Goal: Task Accomplishment & Management: Manage account settings

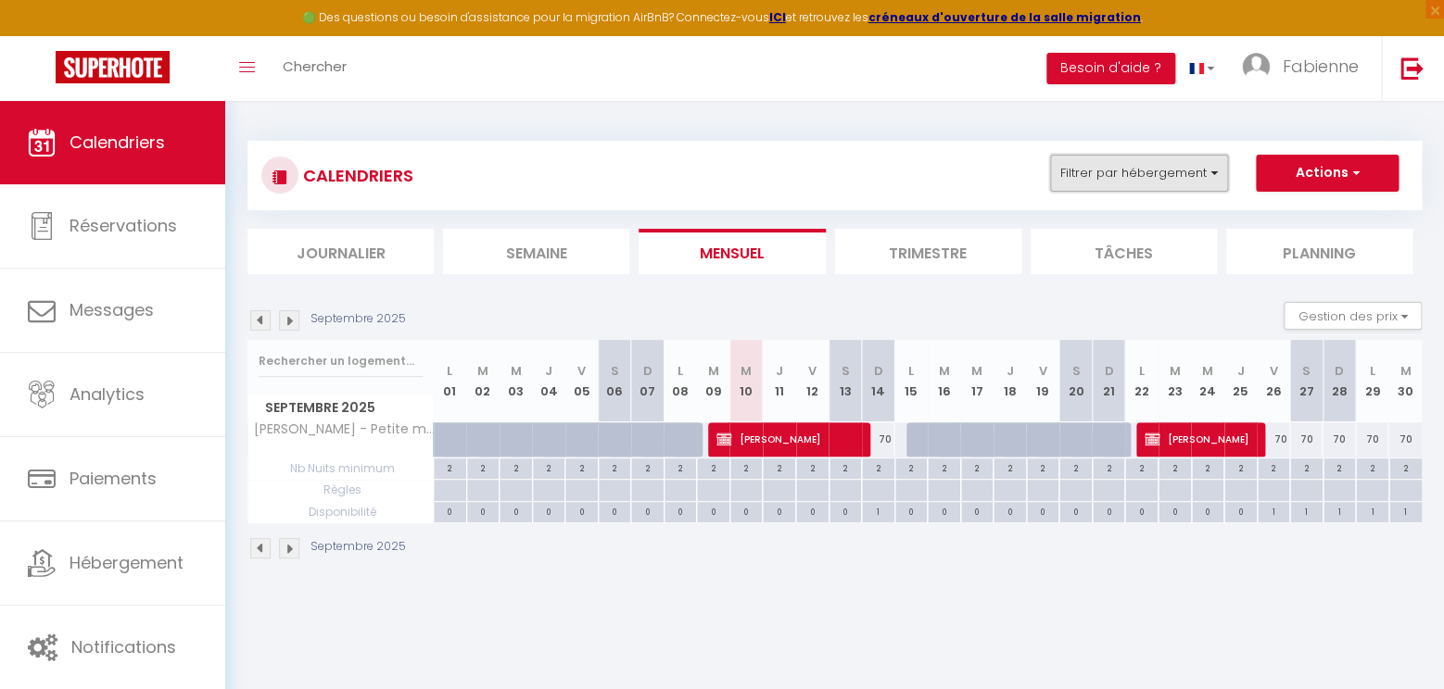
click at [1186, 183] on button "Filtrer par hébergement" at bounding box center [1139, 173] width 178 height 37
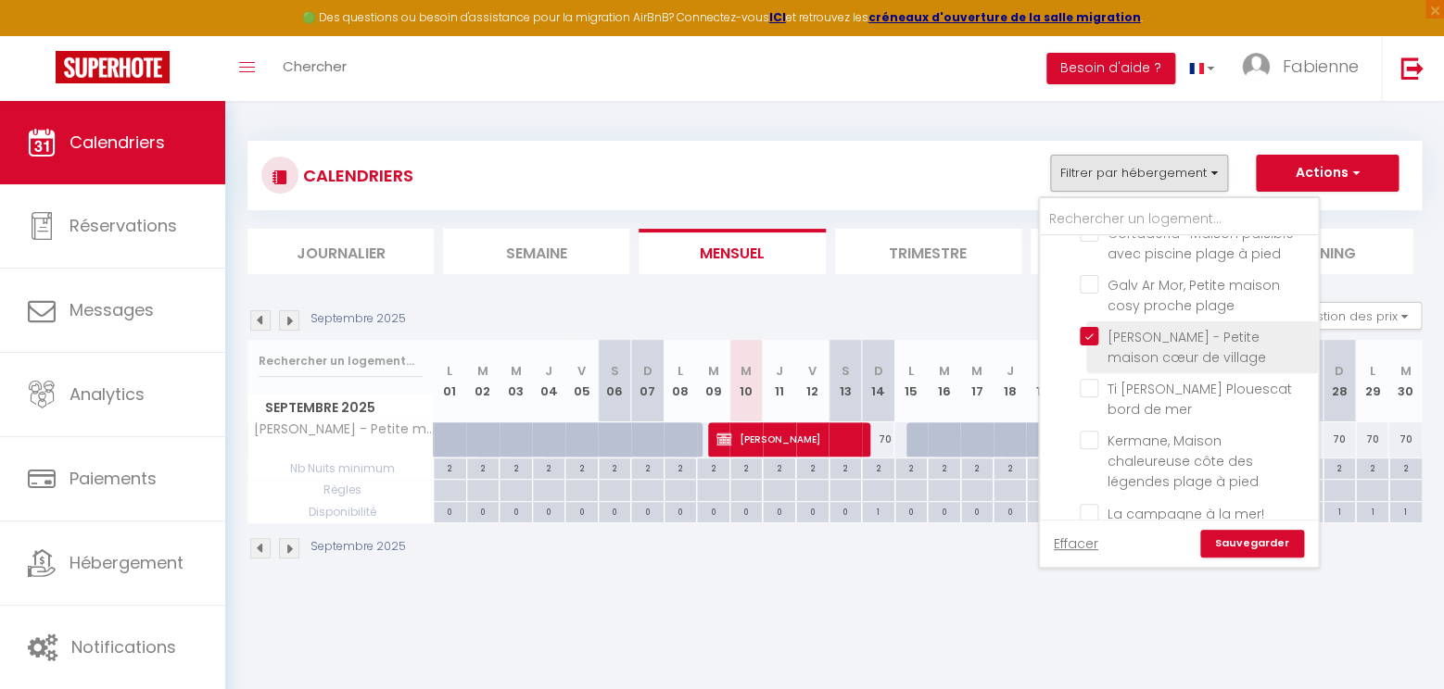
click at [1087, 327] on input "[PERSON_NAME] - Petite maison cœur de village" at bounding box center [1195, 336] width 232 height 19
checkbox input "false"
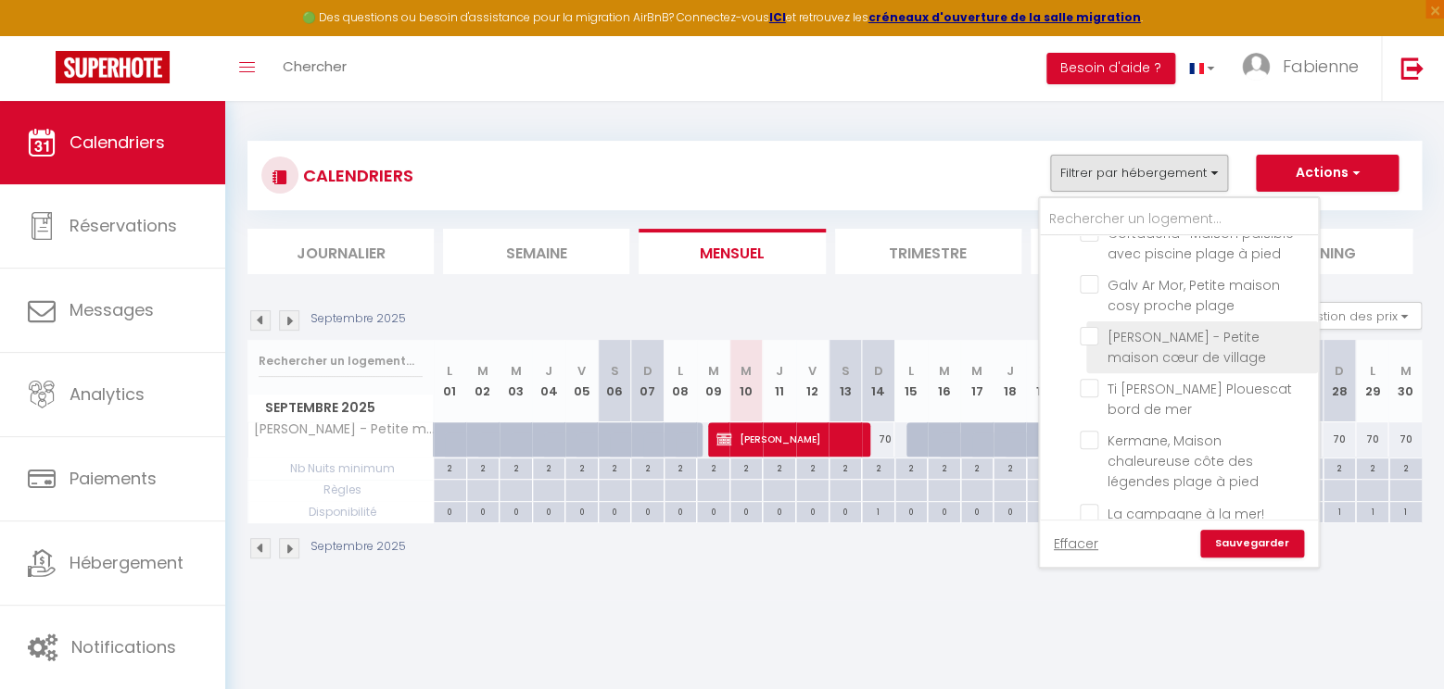
checkbox input "false"
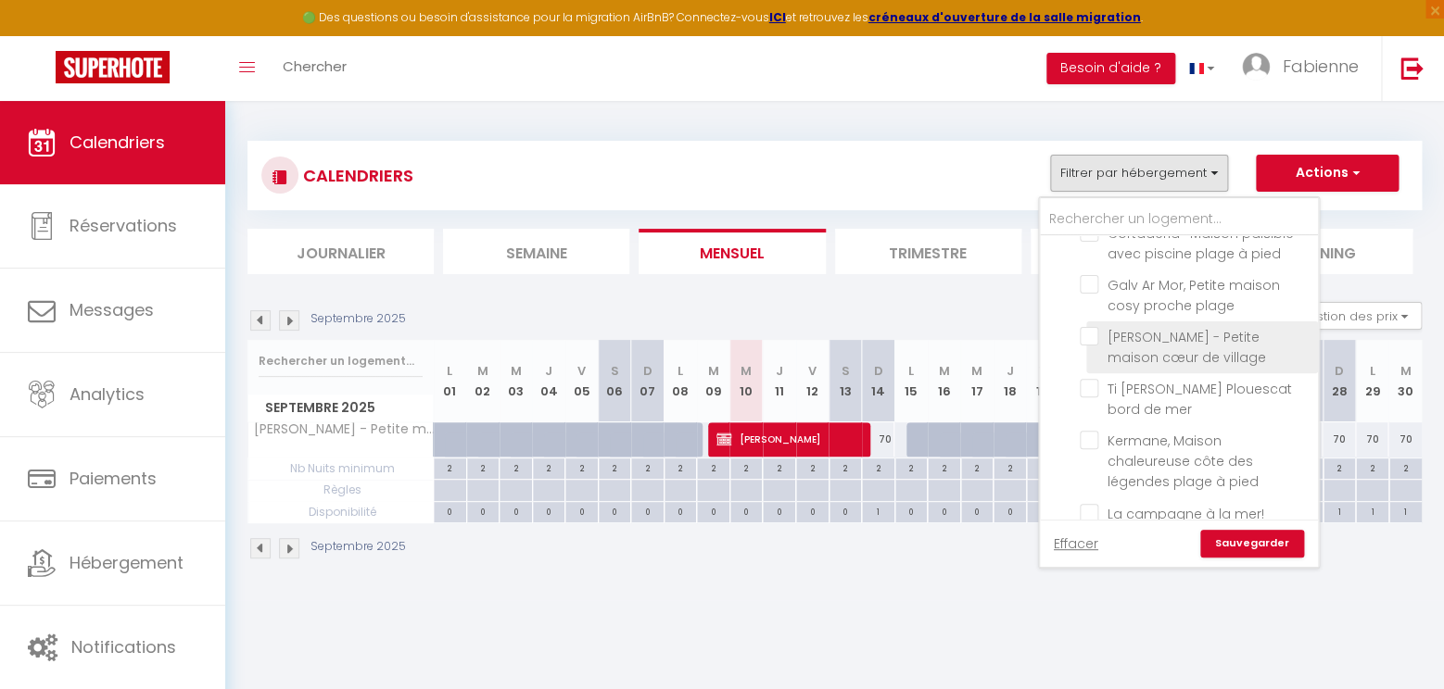
checkbox input "false"
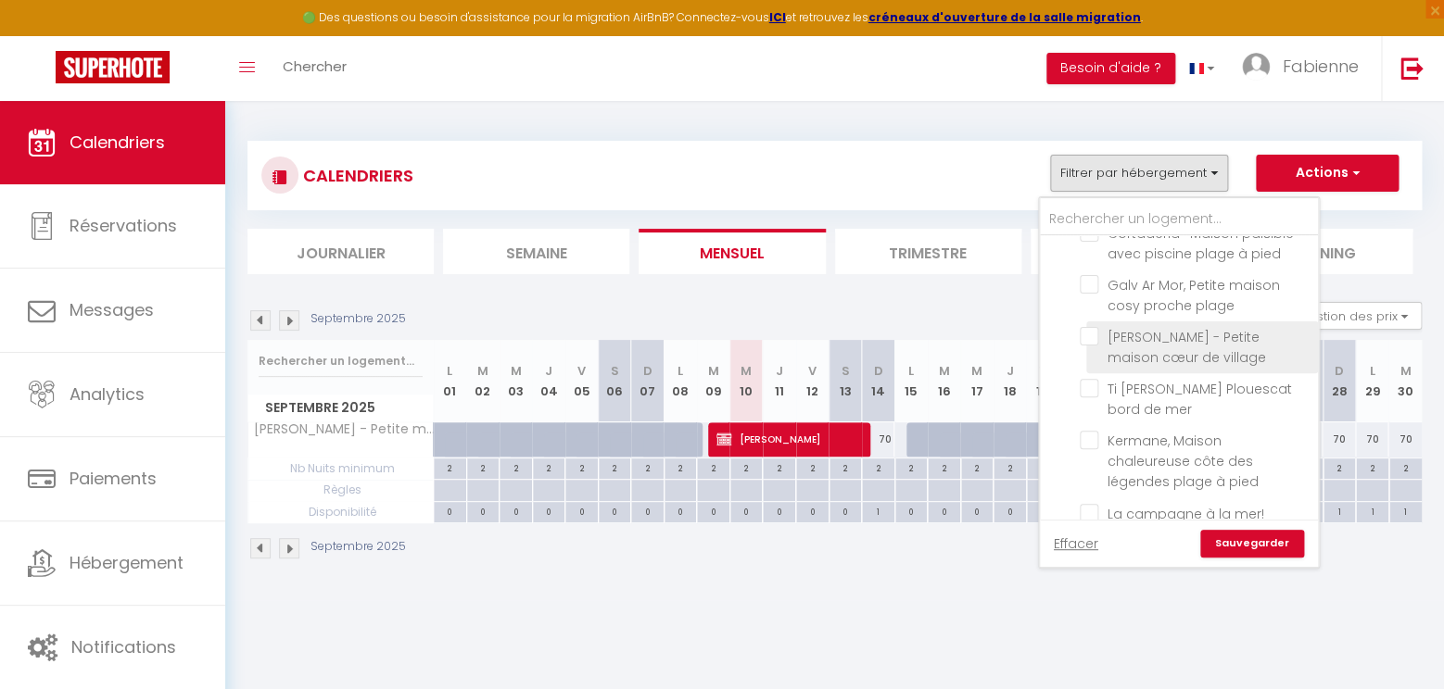
checkbox input "false"
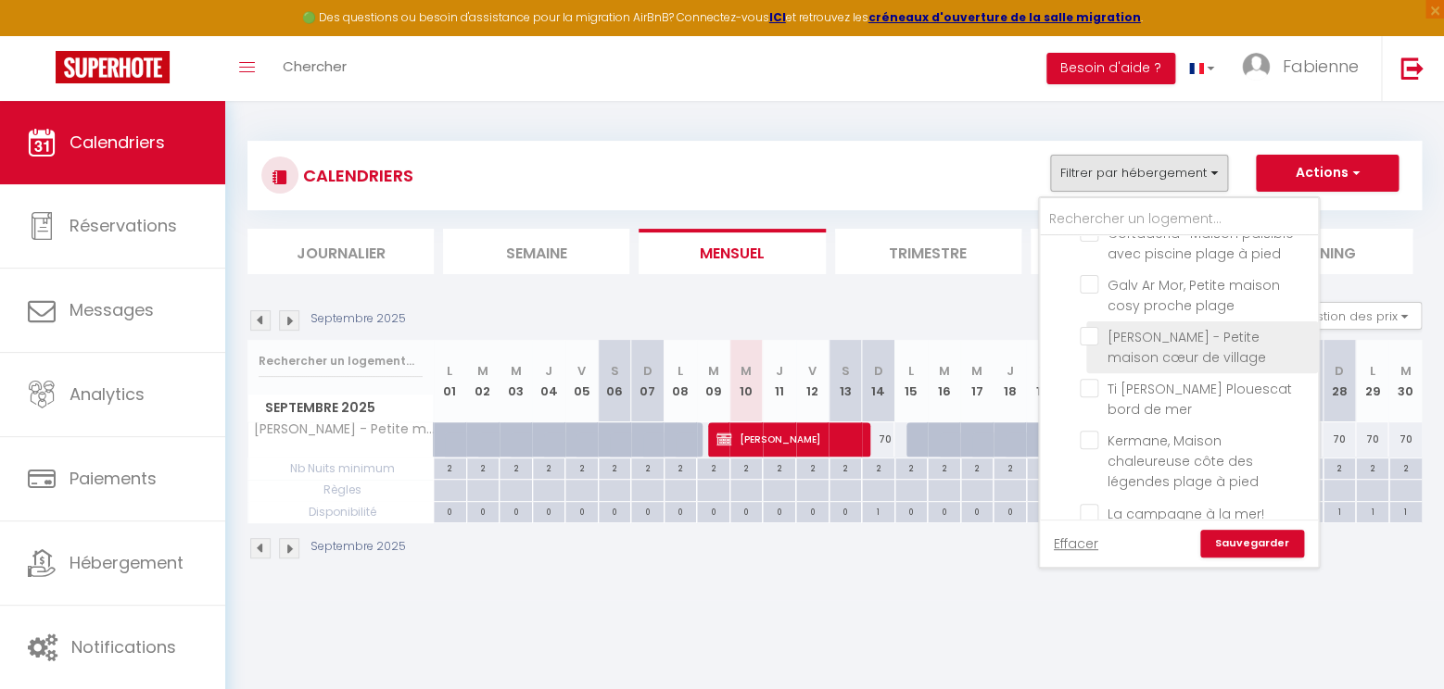
checkbox input "false"
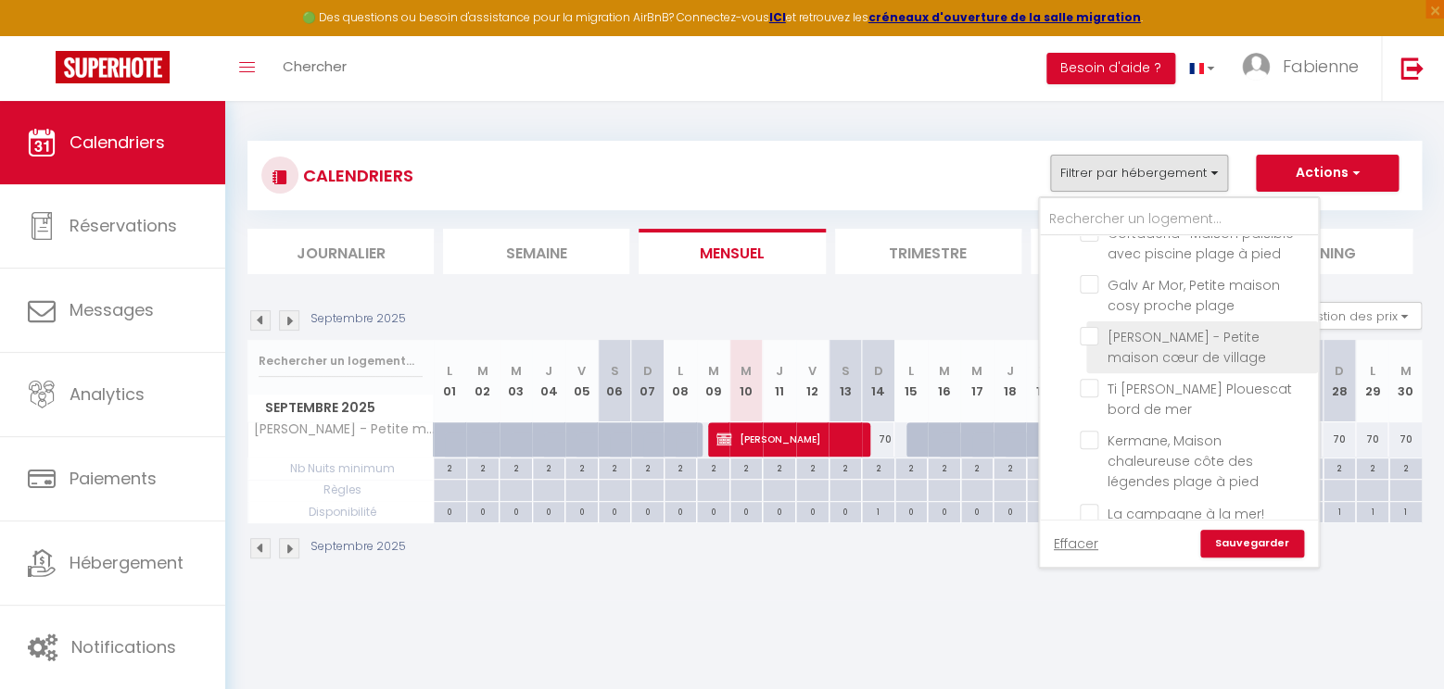
checkbox input "false"
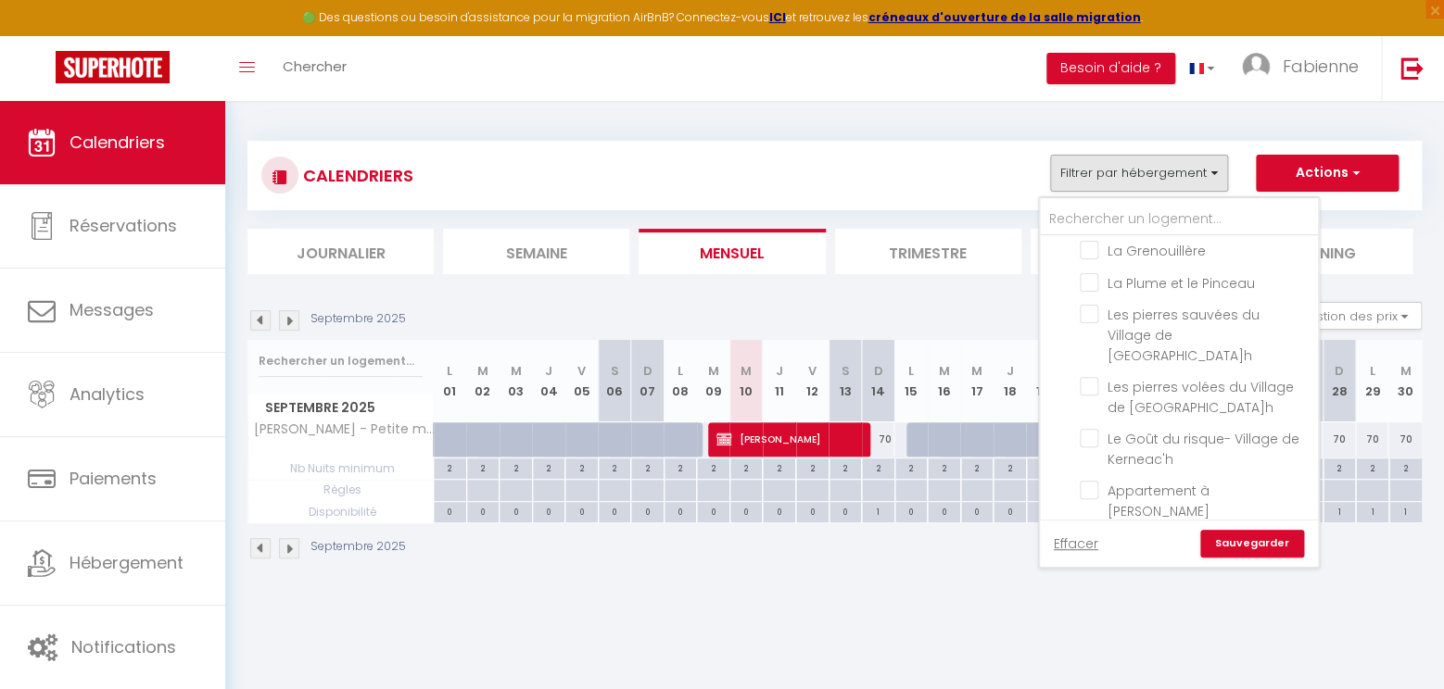
scroll to position [1122, 0]
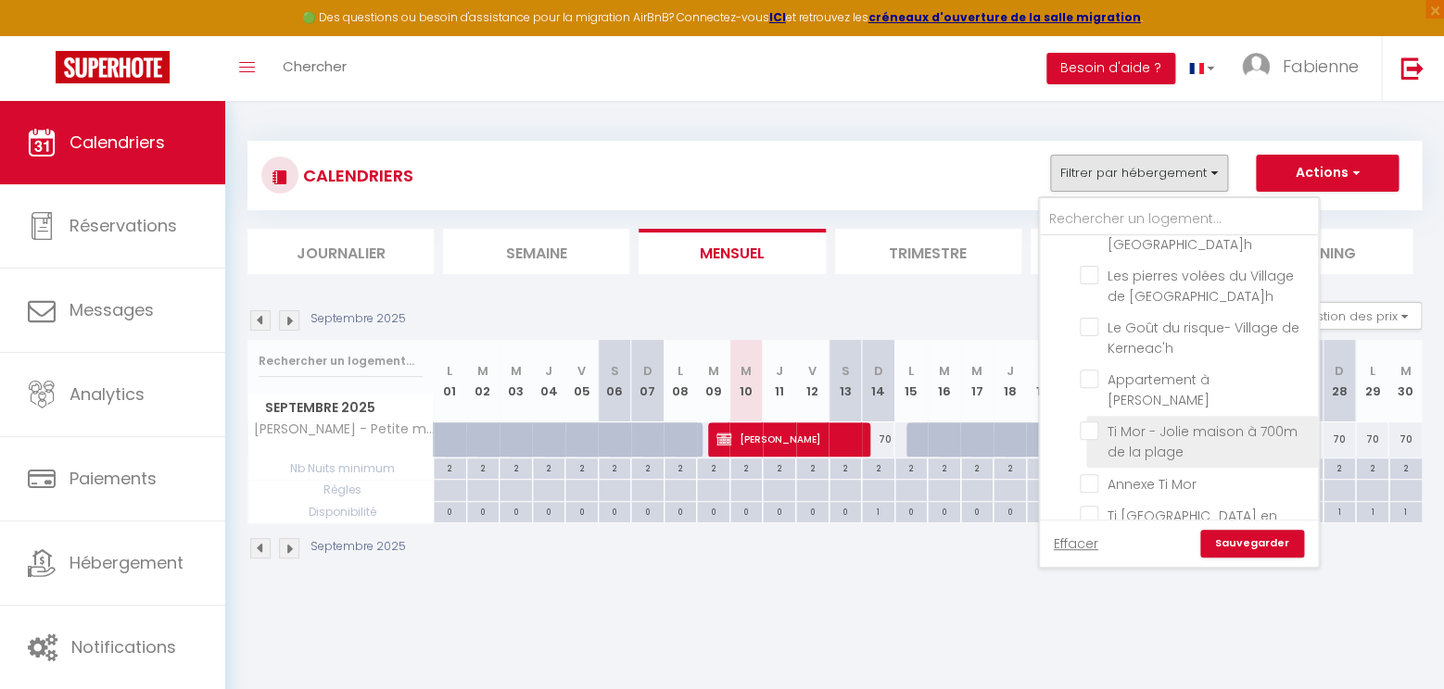
click at [1167, 422] on span "Ti Mor - Jolie maison à 700m de la plage" at bounding box center [1202, 441] width 190 height 39
click at [1167, 422] on input "Ti Mor - Jolie maison à 700m de la plage" at bounding box center [1195, 431] width 232 height 19
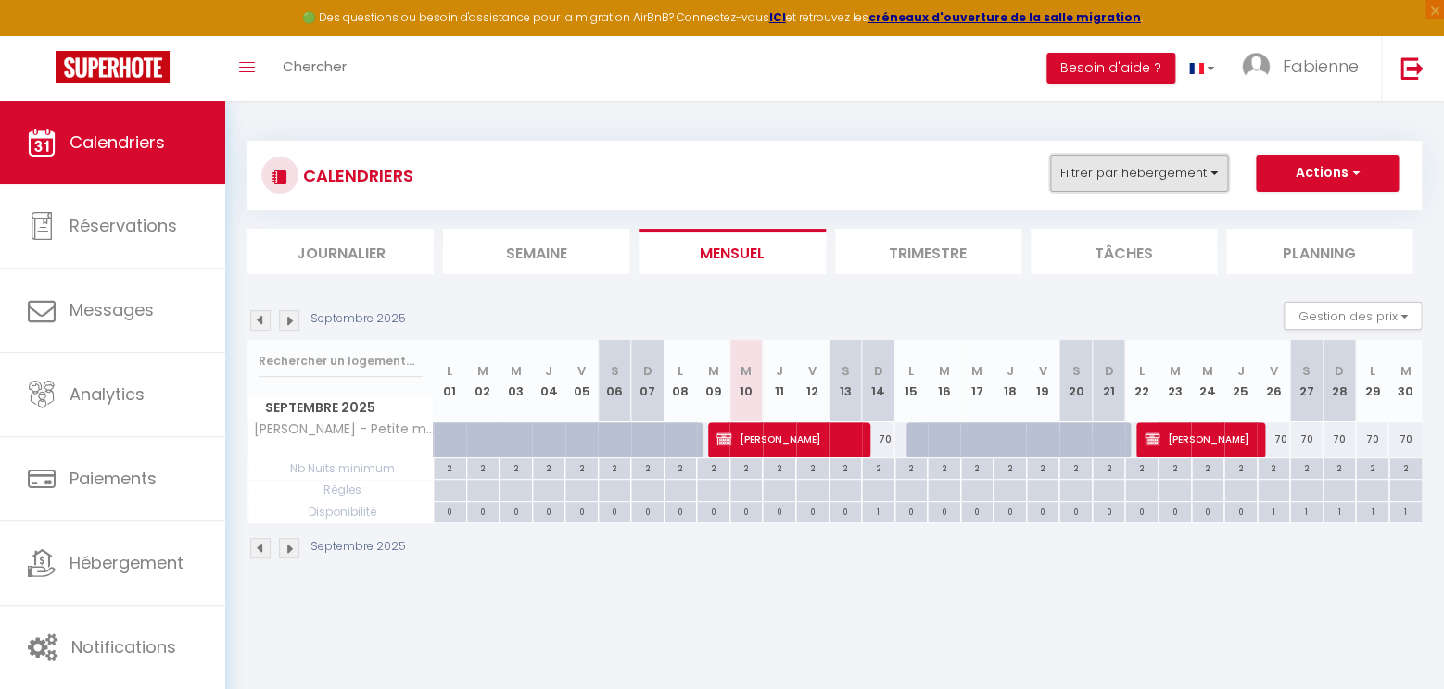
click at [1176, 162] on button "Filtrer par hébergement" at bounding box center [1139, 173] width 178 height 37
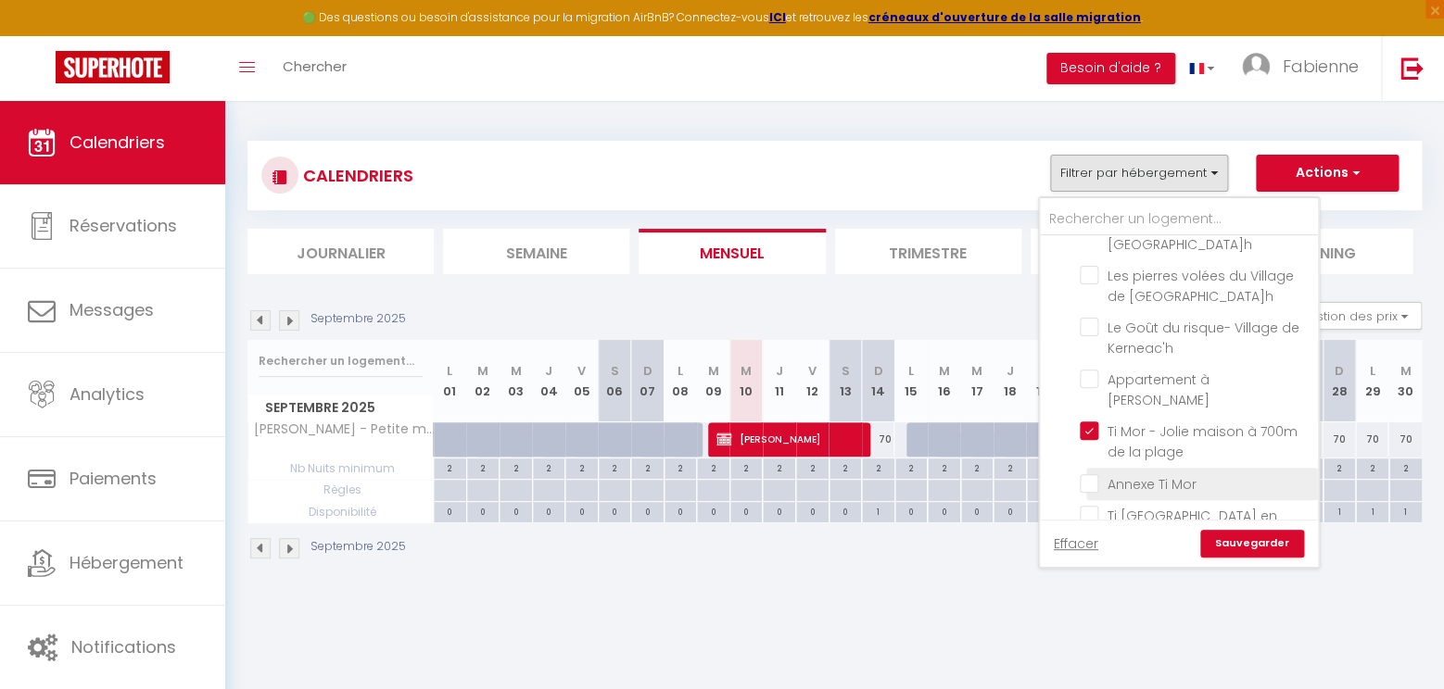
click at [1103, 473] on input "Annexe Ti Mor" at bounding box center [1195, 482] width 232 height 19
checkbox input "true"
checkbox input "false"
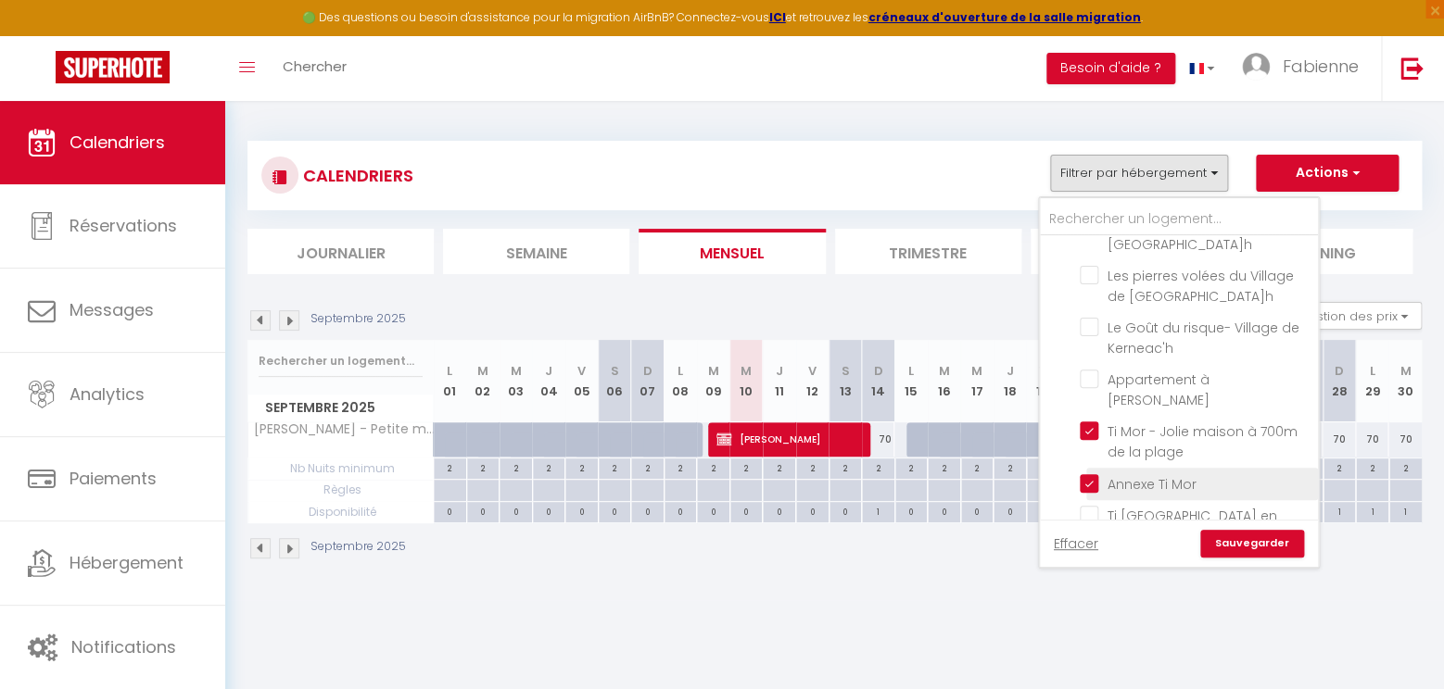
checkbox input "false"
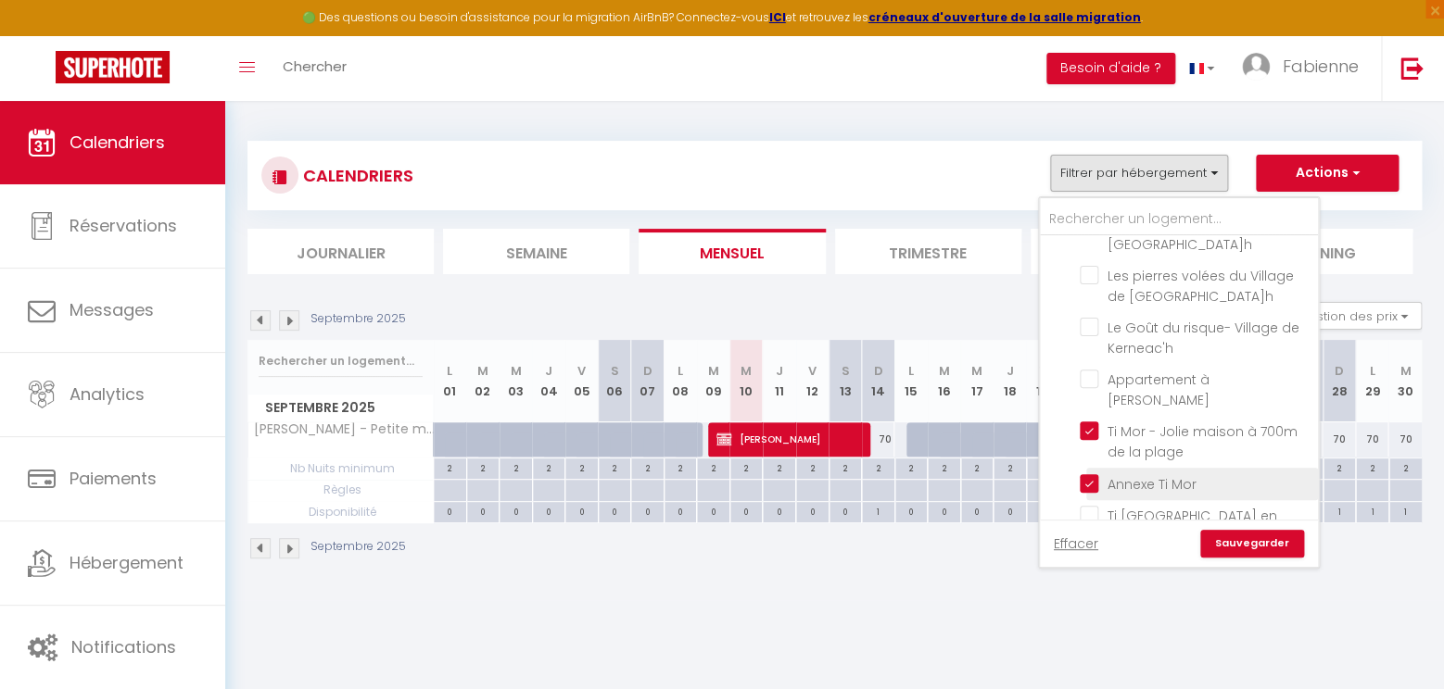
checkbox input "false"
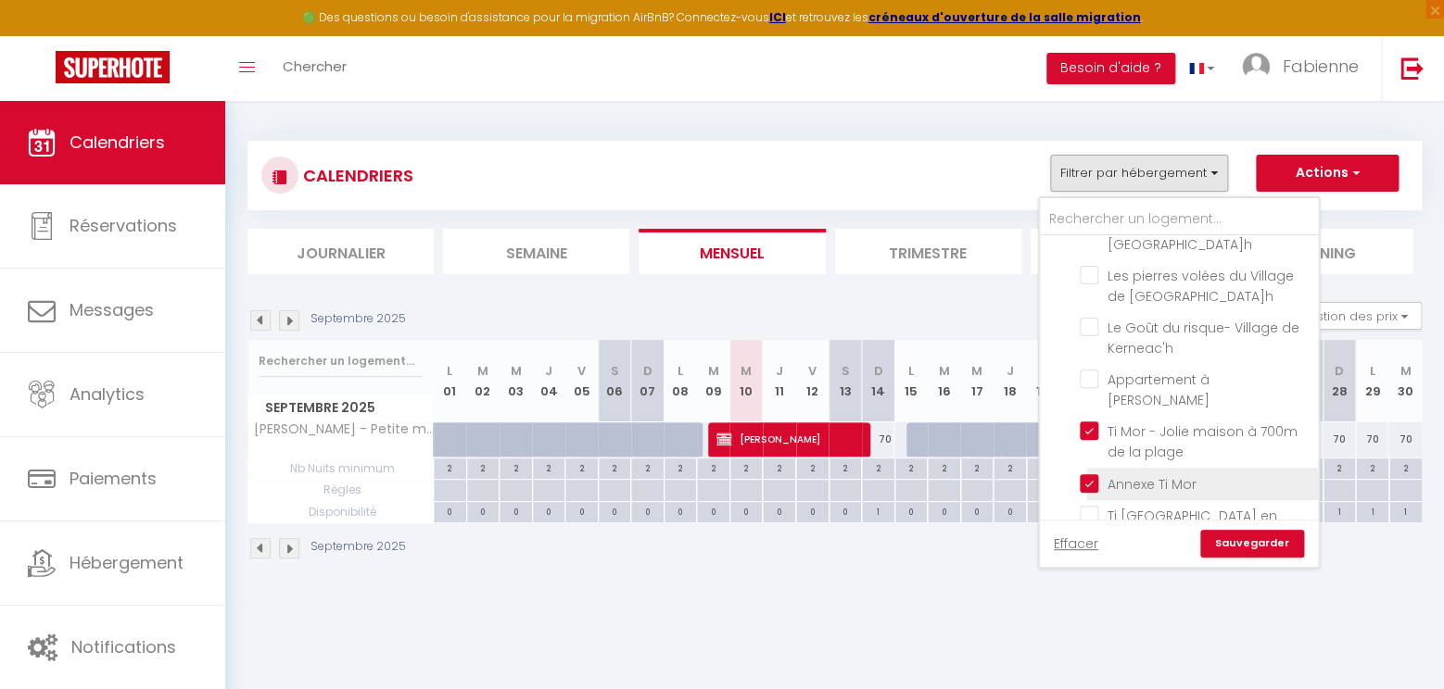
checkbox input "false"
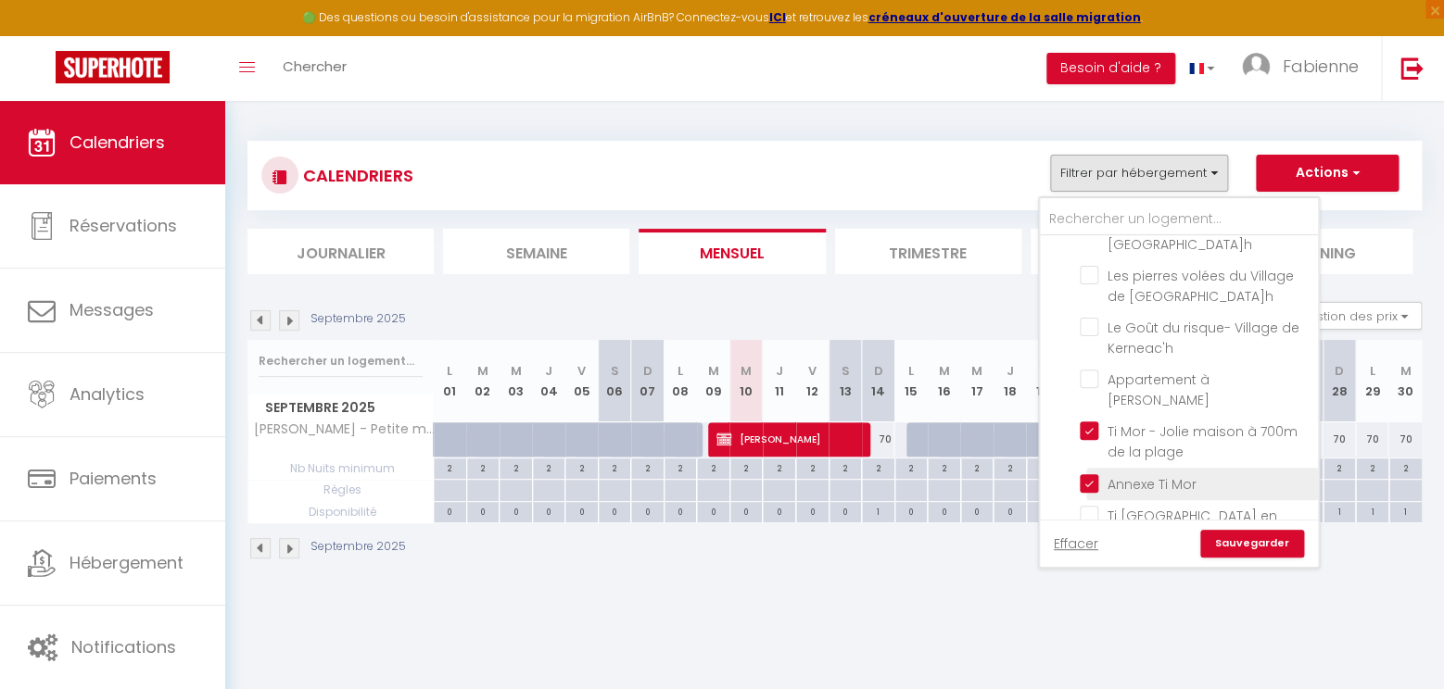
checkbox input "false"
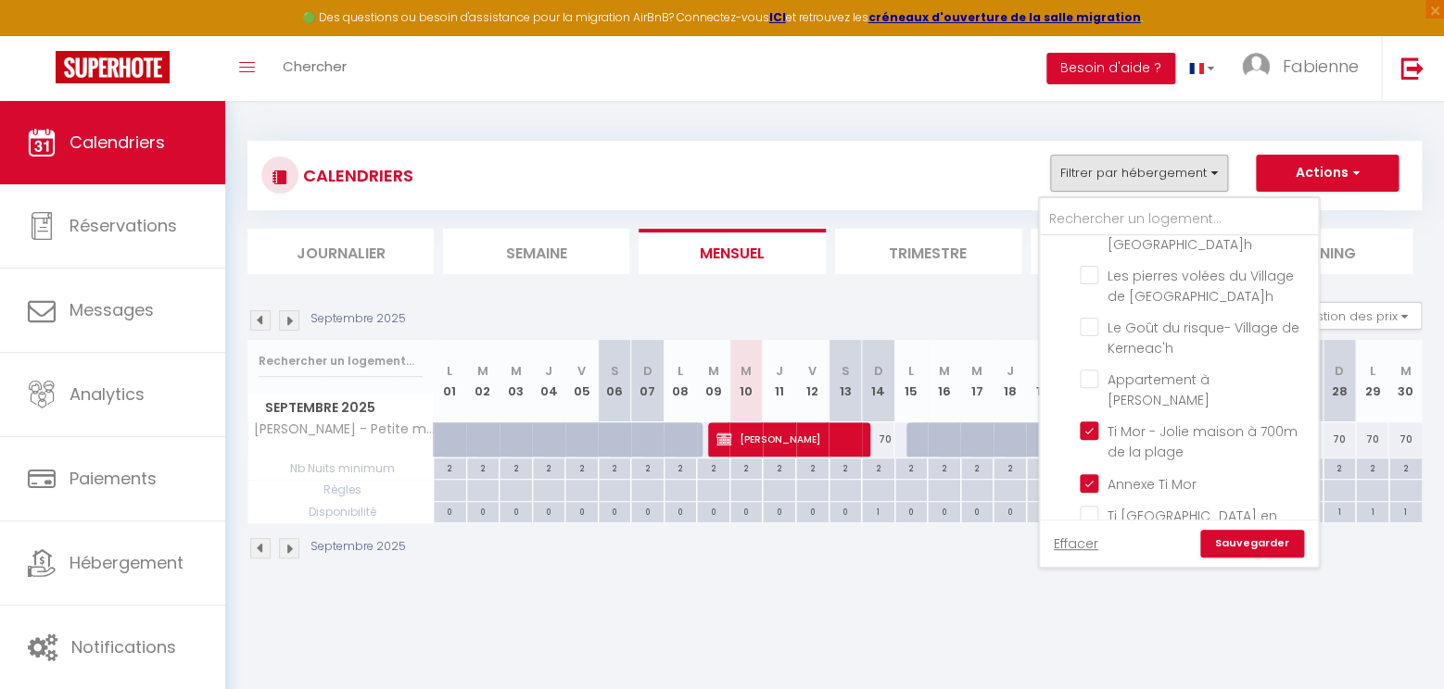
click at [1235, 545] on link "Sauvegarder" at bounding box center [1252, 544] width 104 height 28
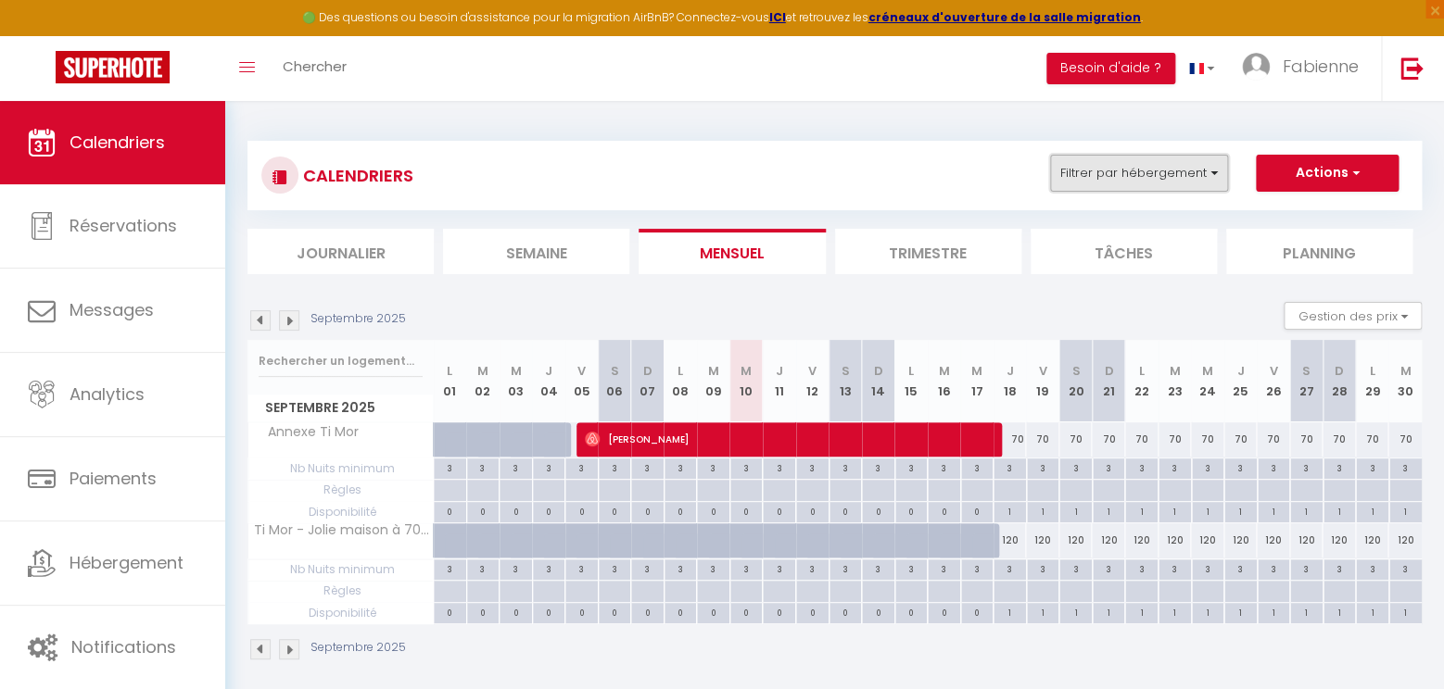
click at [1129, 168] on button "Filtrer par hébergement" at bounding box center [1139, 173] width 178 height 37
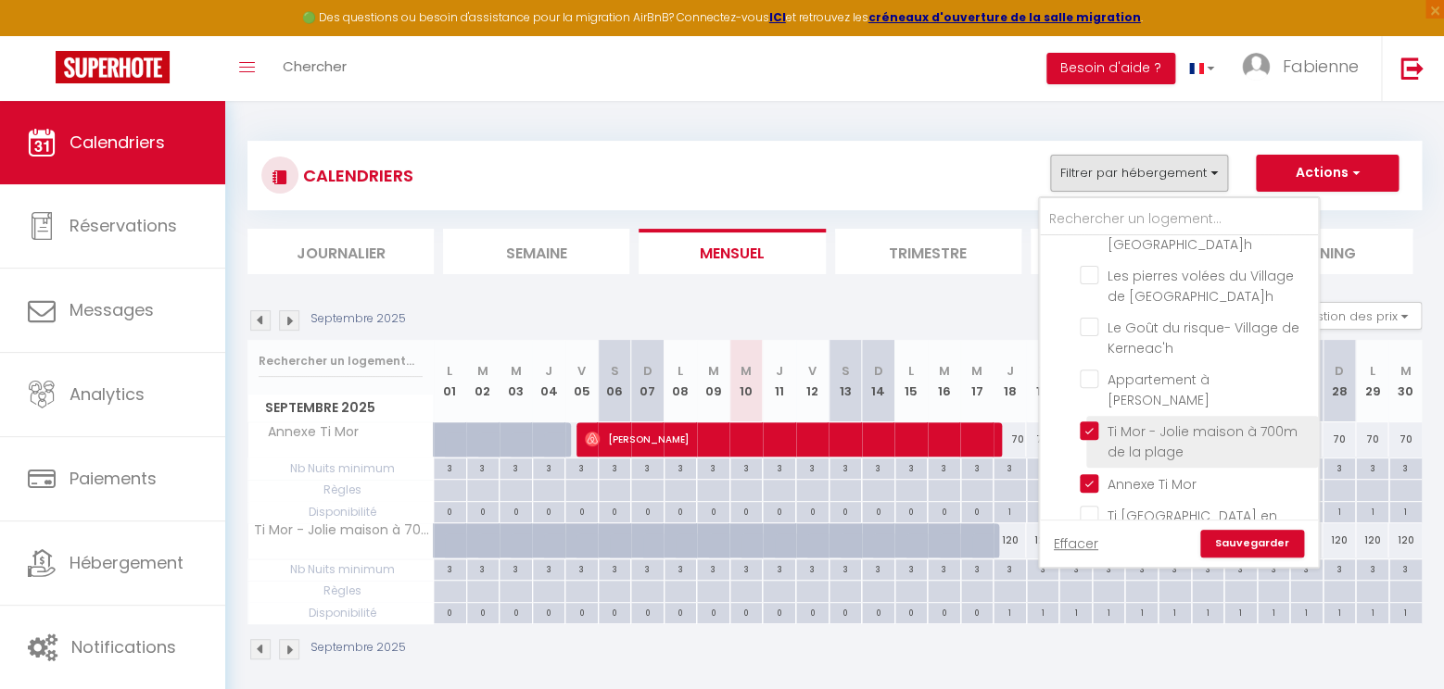
click at [1096, 422] on input "Ti Mor - Jolie maison à 700m de la plage" at bounding box center [1195, 431] width 232 height 19
checkbox input "false"
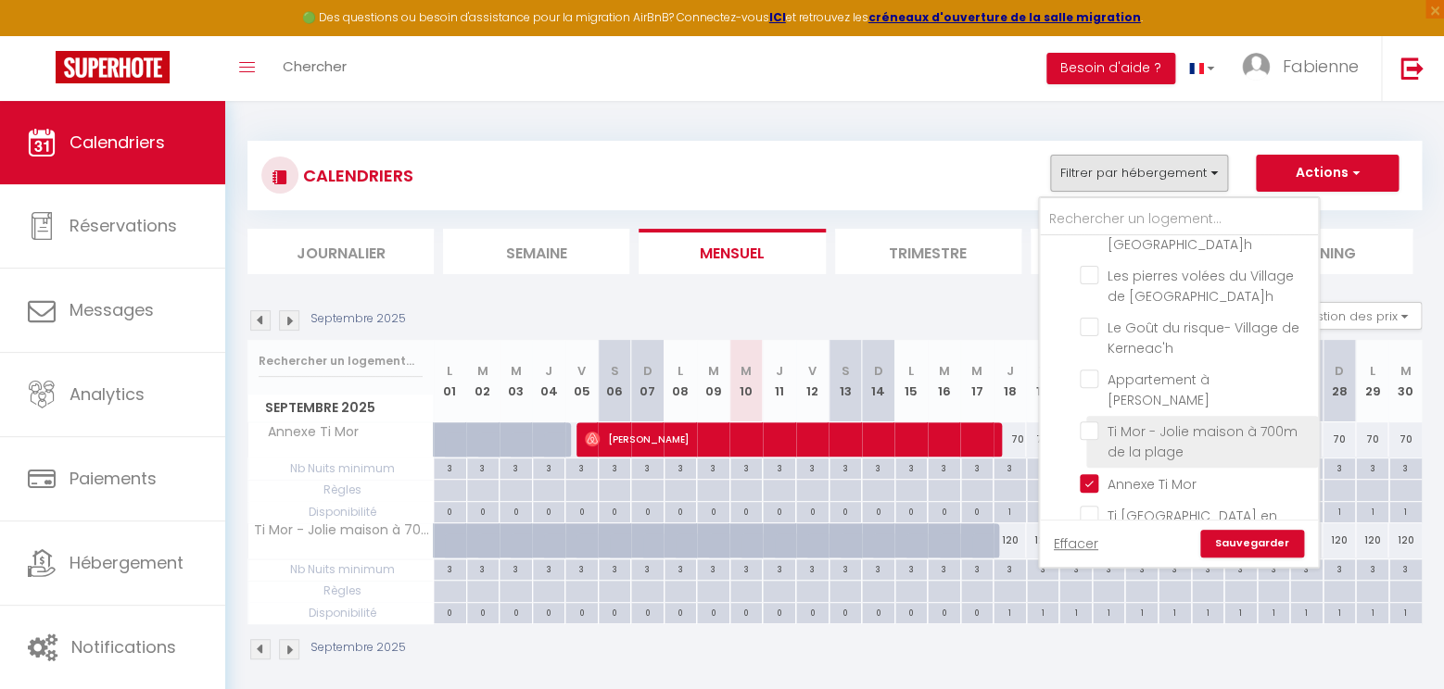
checkbox input "false"
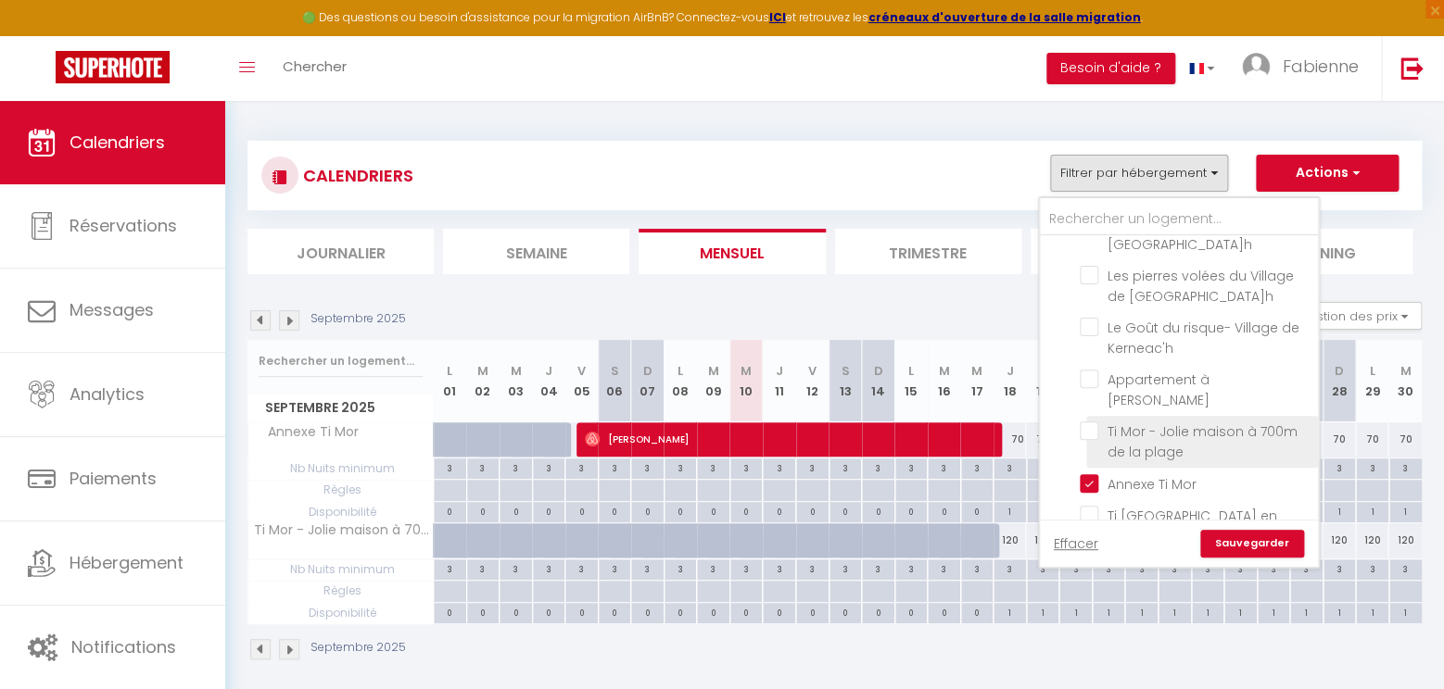
checkbox input "false"
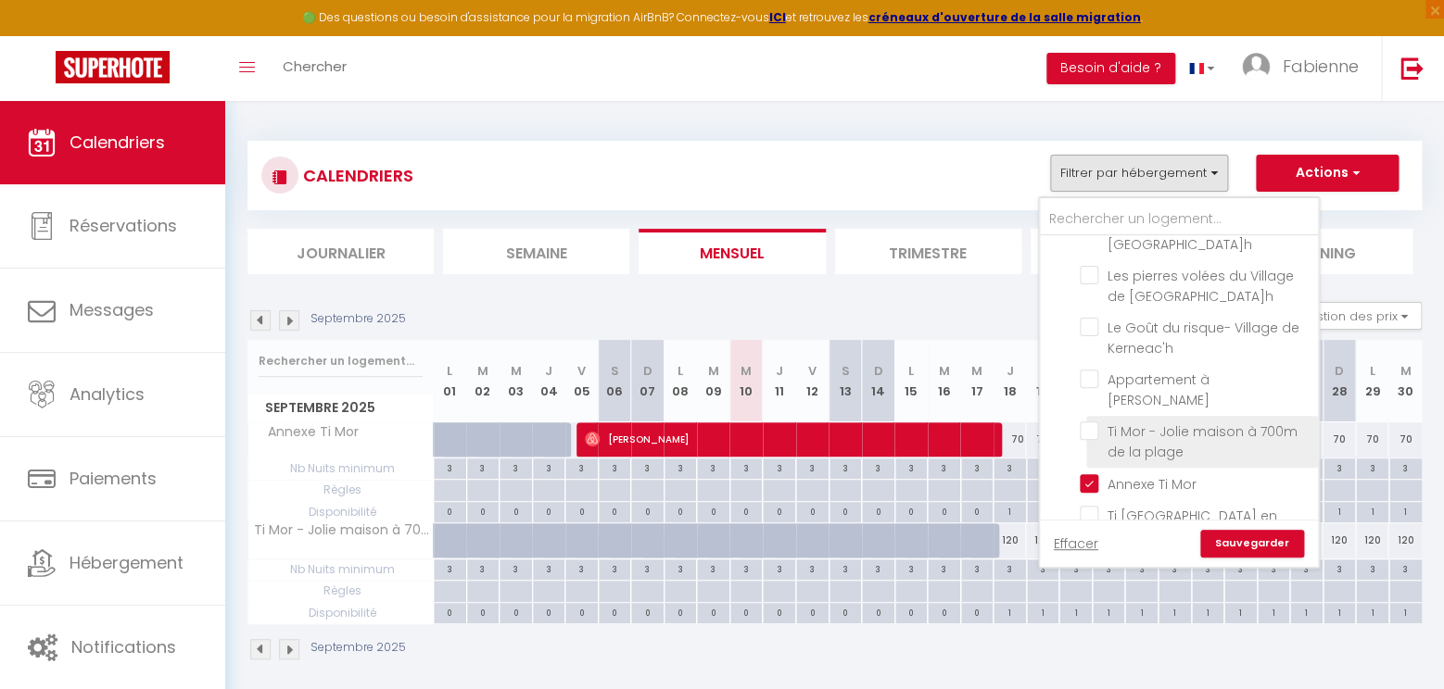
checkbox input "false"
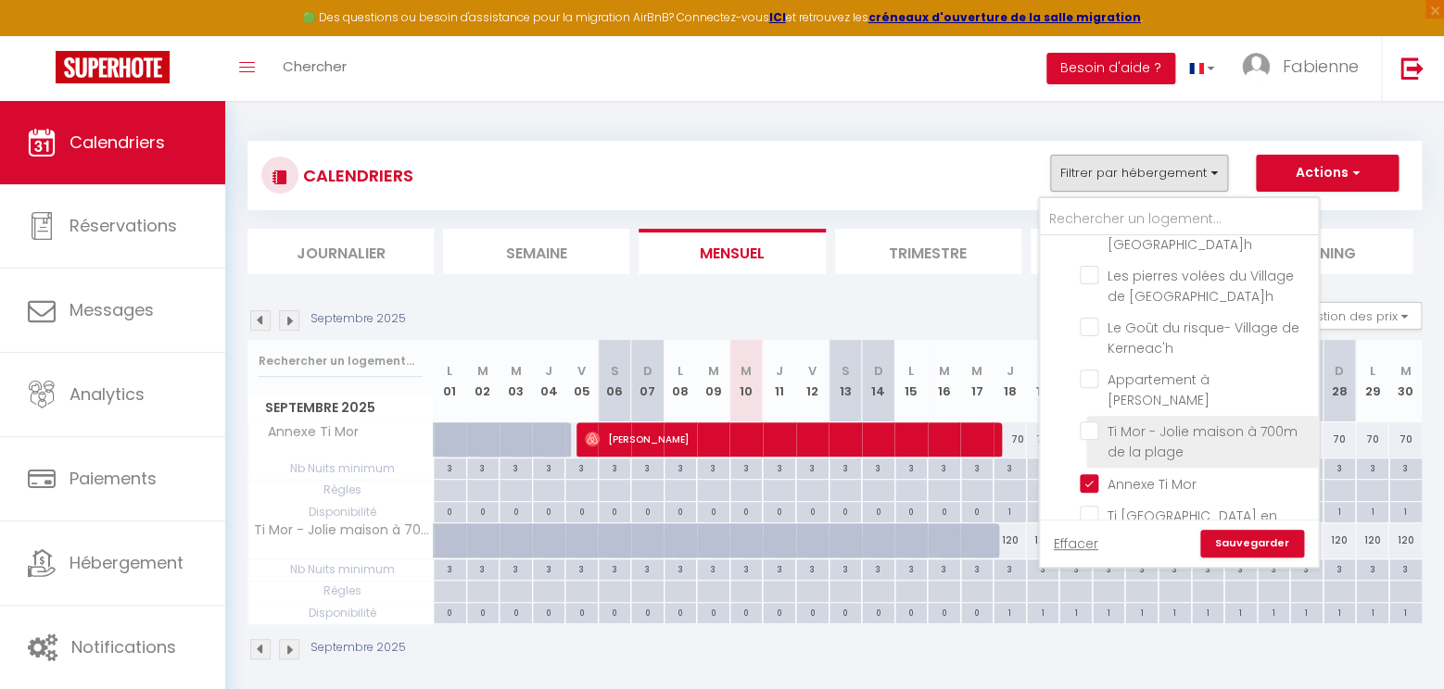
checkbox input "false"
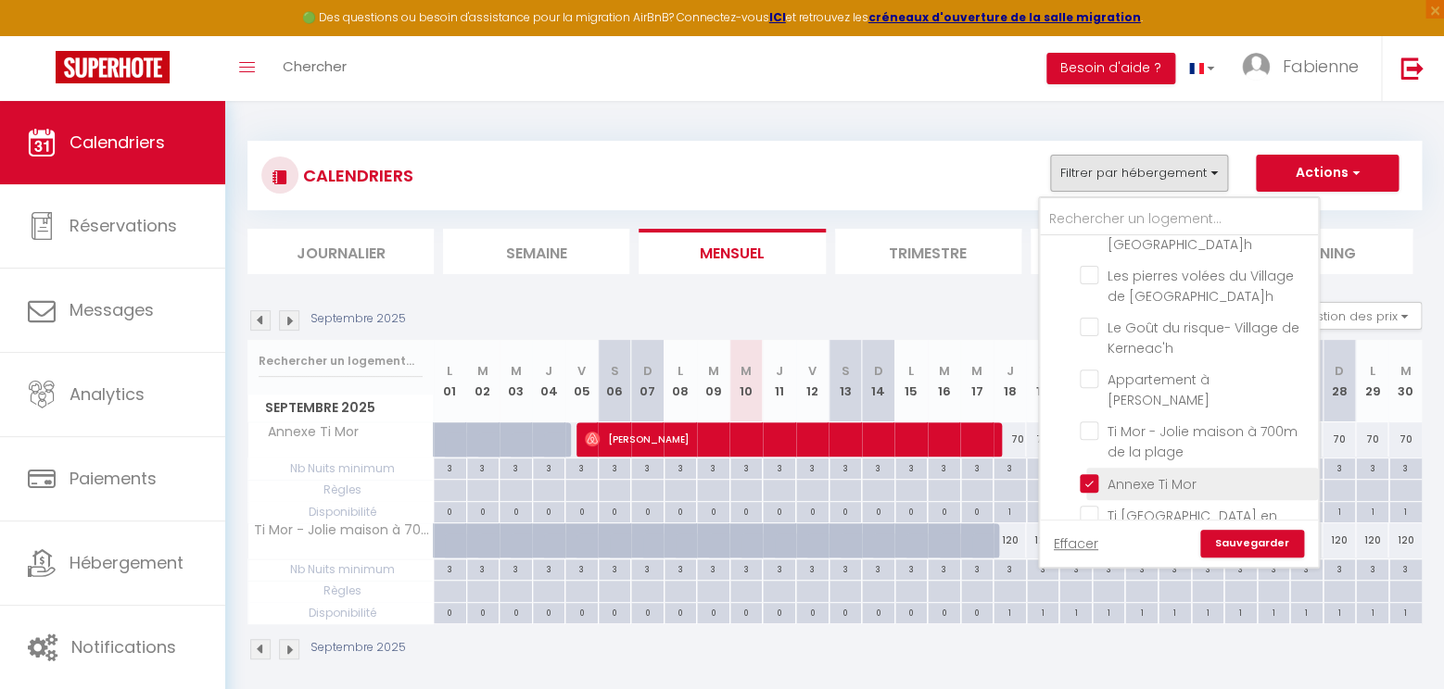
click at [1091, 473] on input "Annexe Ti Mor" at bounding box center [1195, 482] width 232 height 19
checkbox input "false"
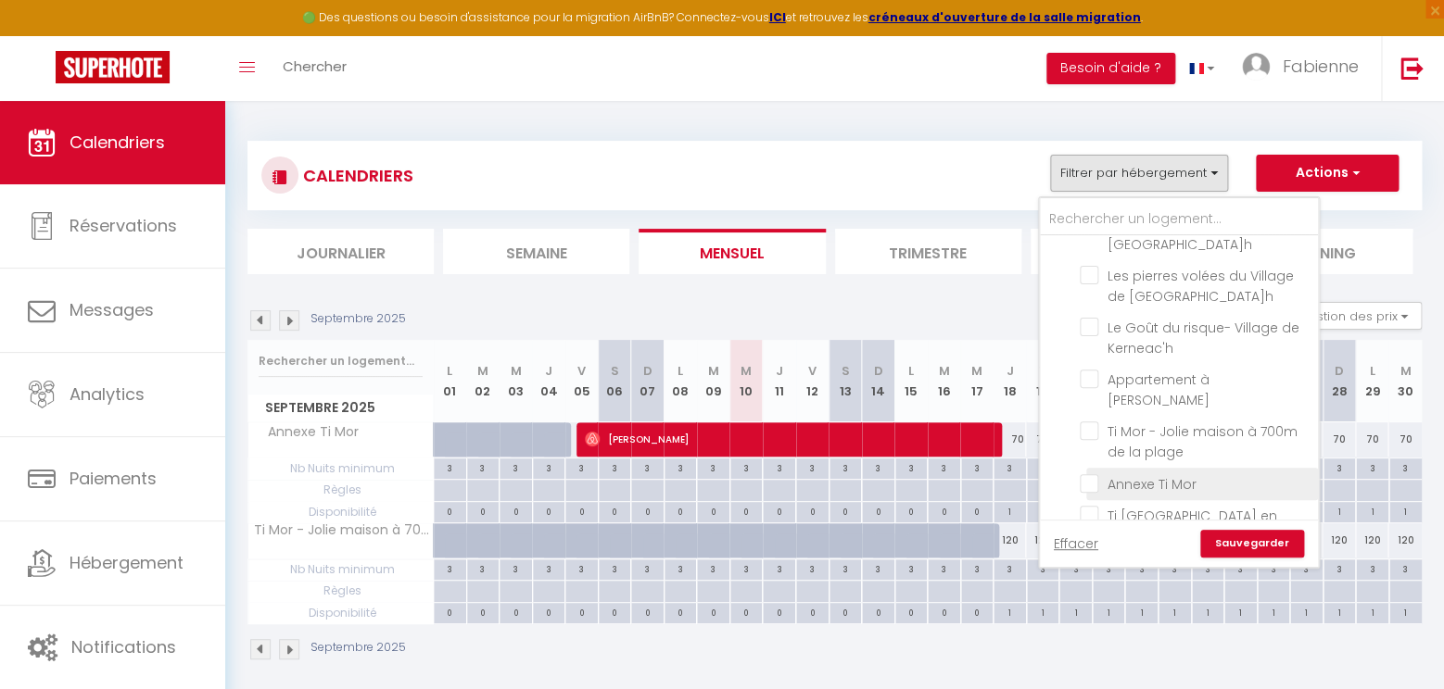
checkbox input "false"
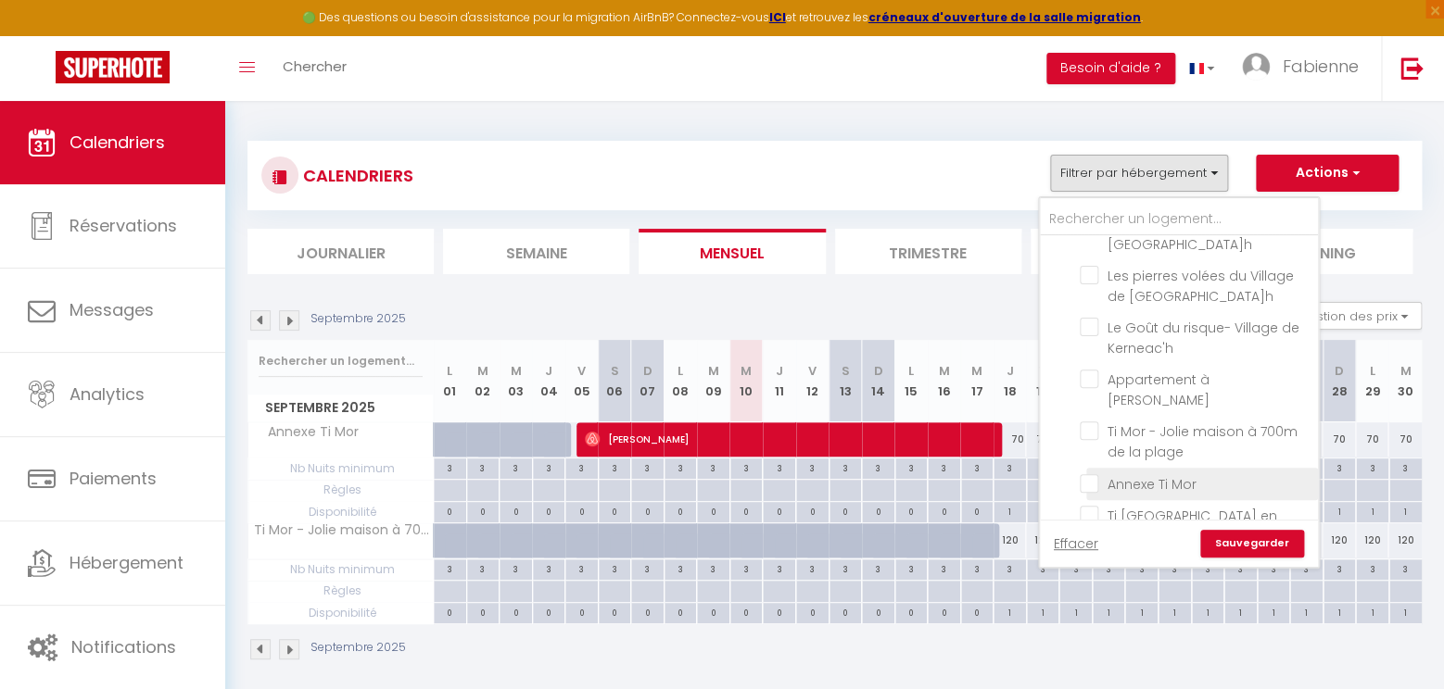
checkbox input "false"
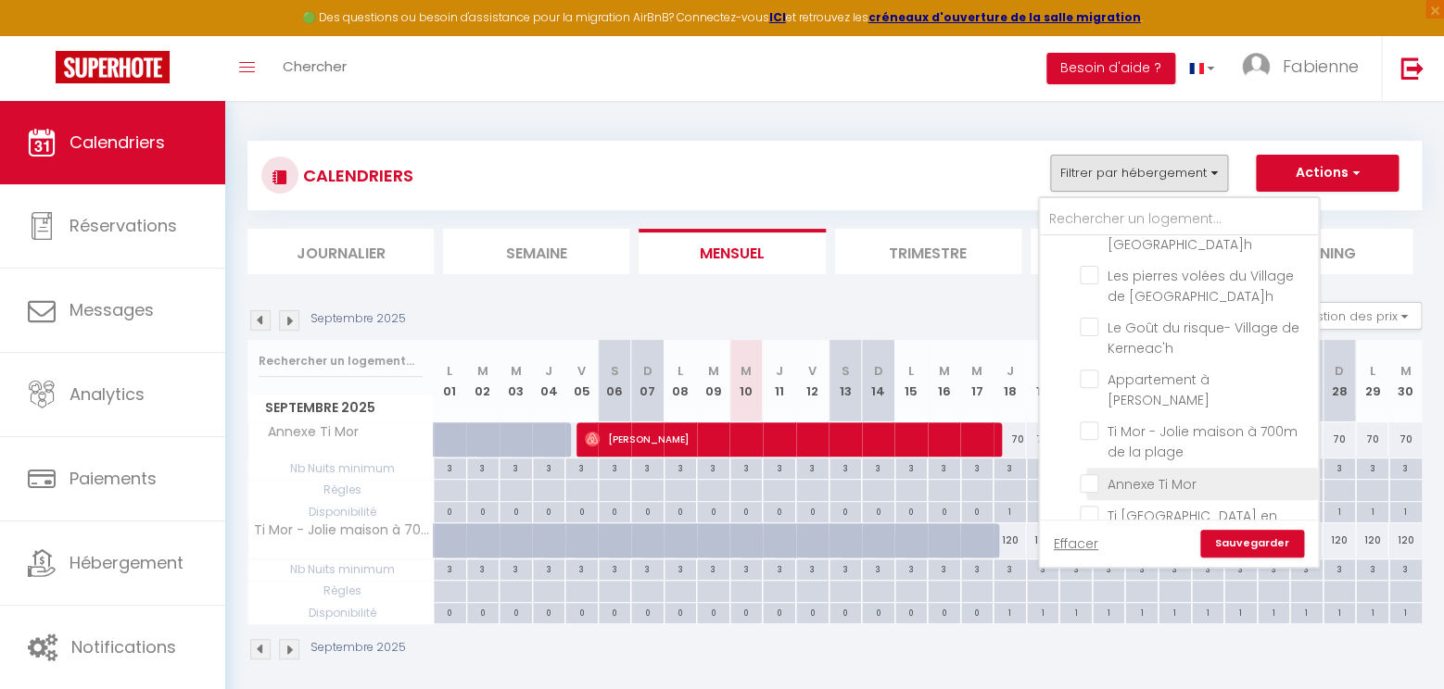
checkbox input "false"
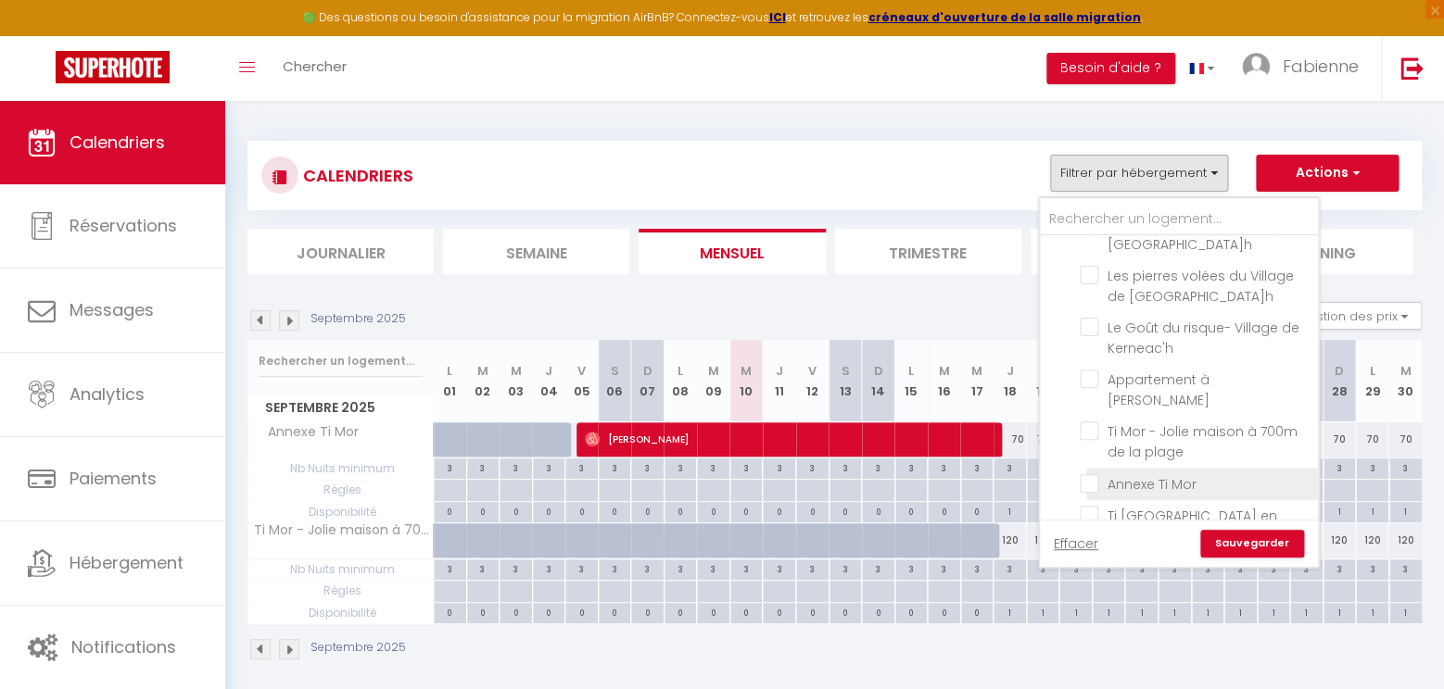
checkbox input "false"
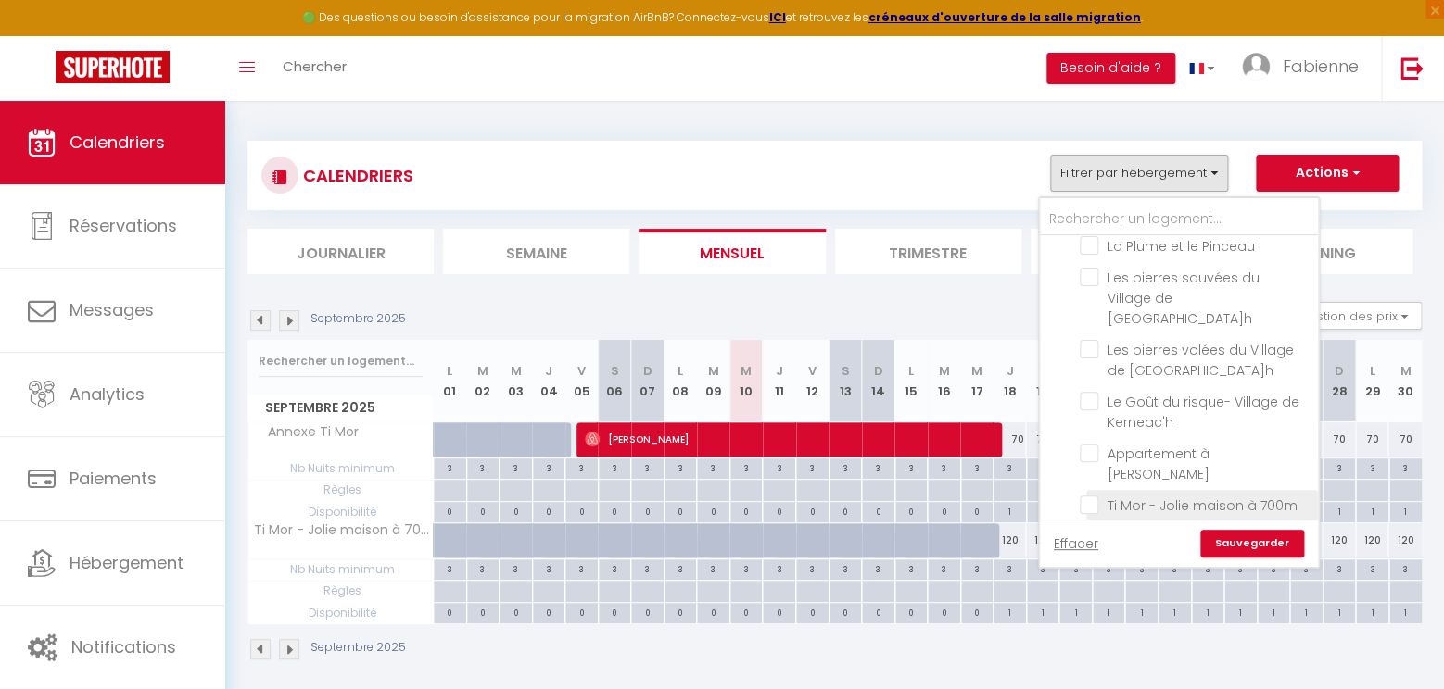
scroll to position [1011, 0]
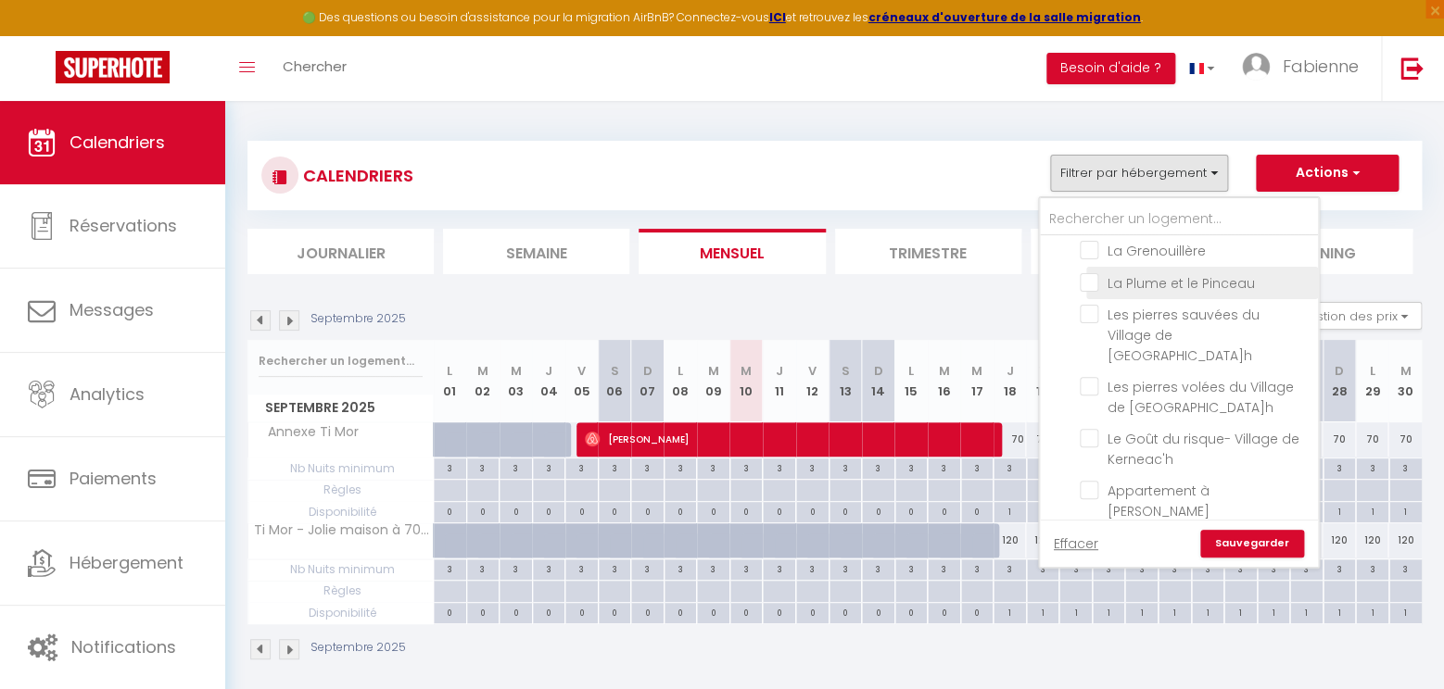
click at [1093, 272] on input "La Plume et le Pinceau" at bounding box center [1195, 281] width 232 height 19
checkbox input "true"
checkbox input "false"
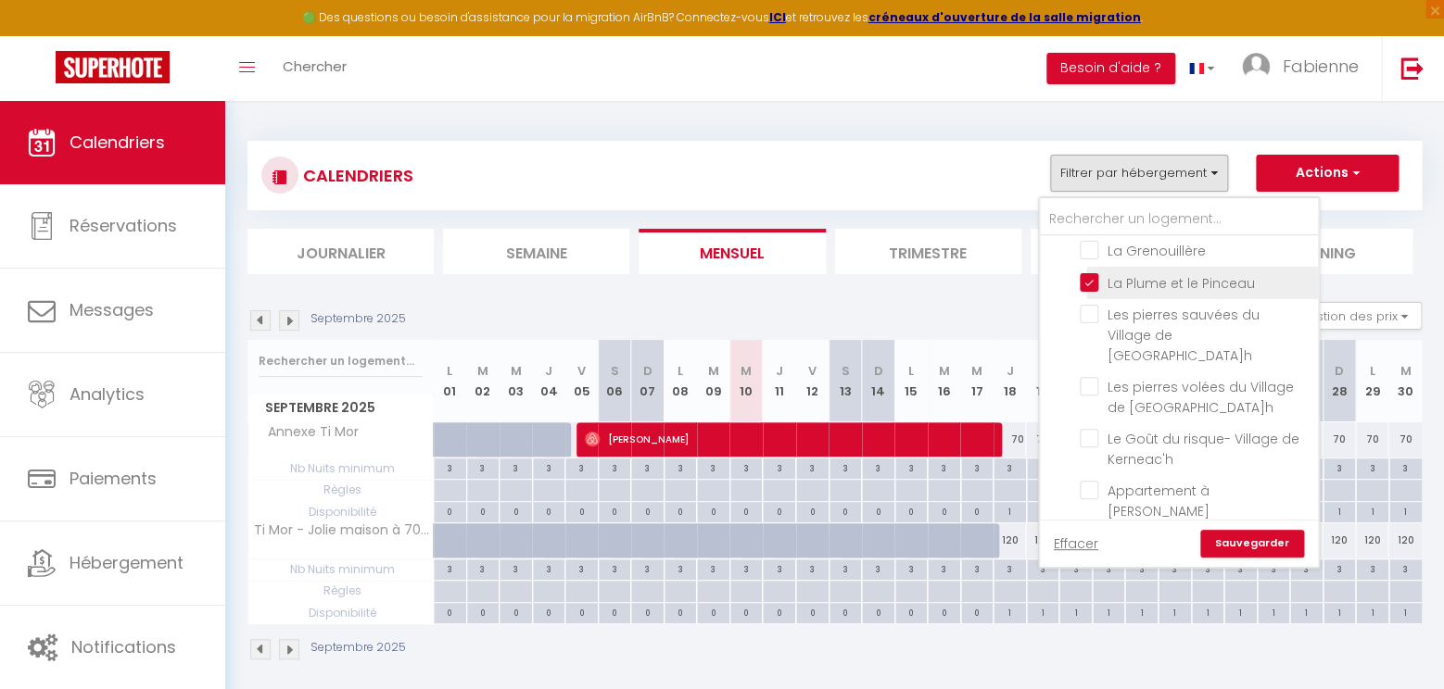
checkbox input "false"
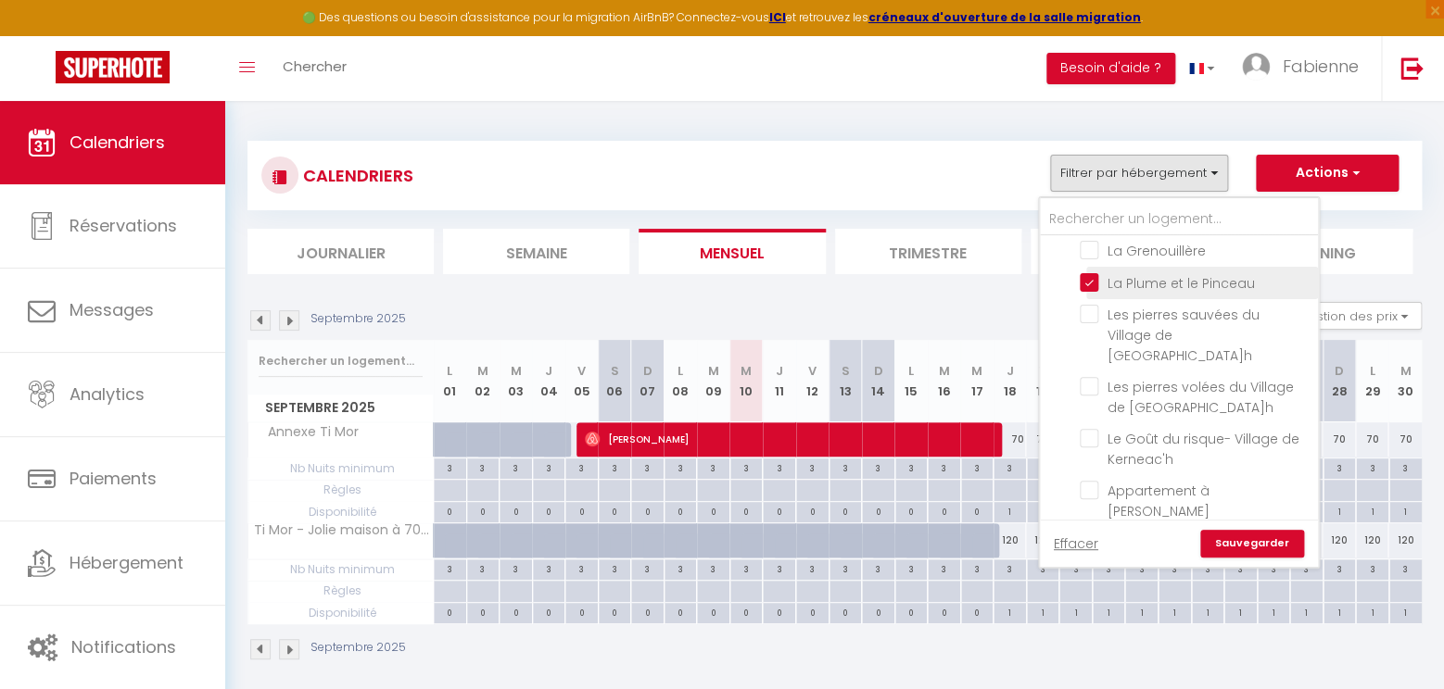
checkbox input "false"
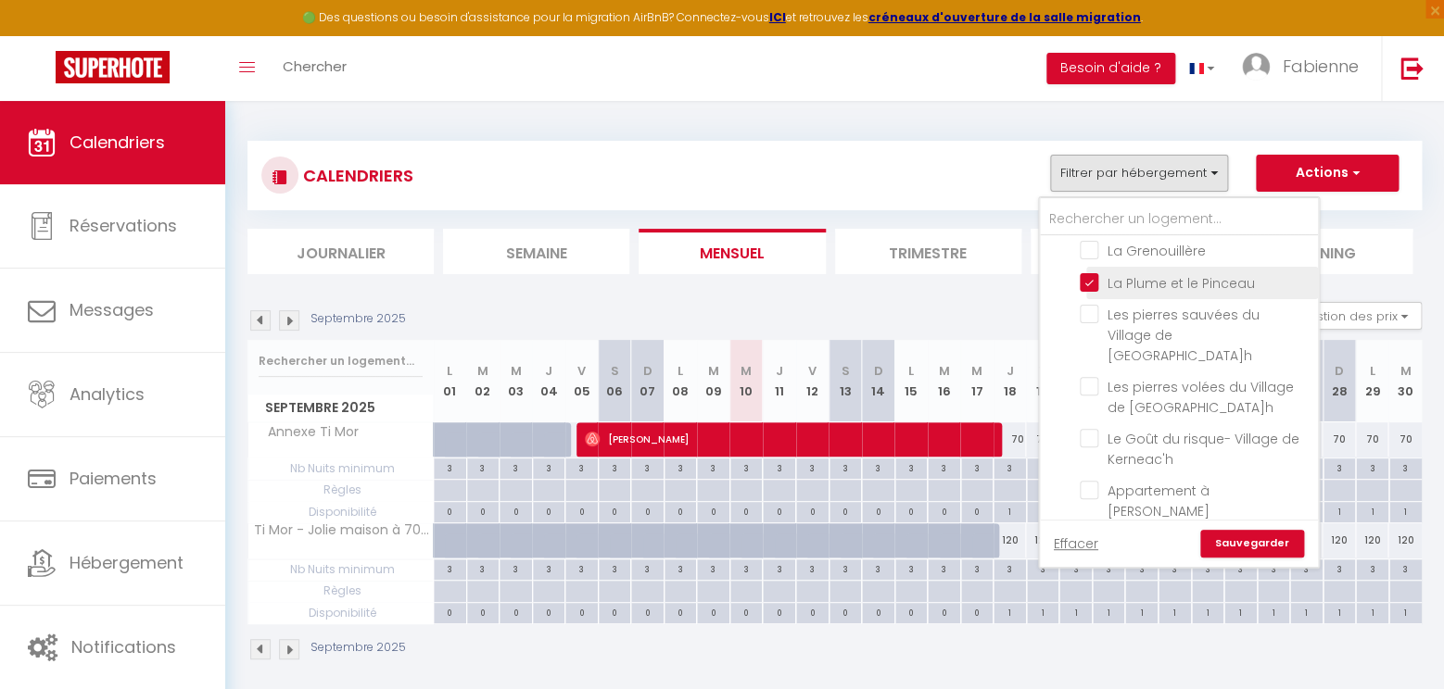
checkbox input "false"
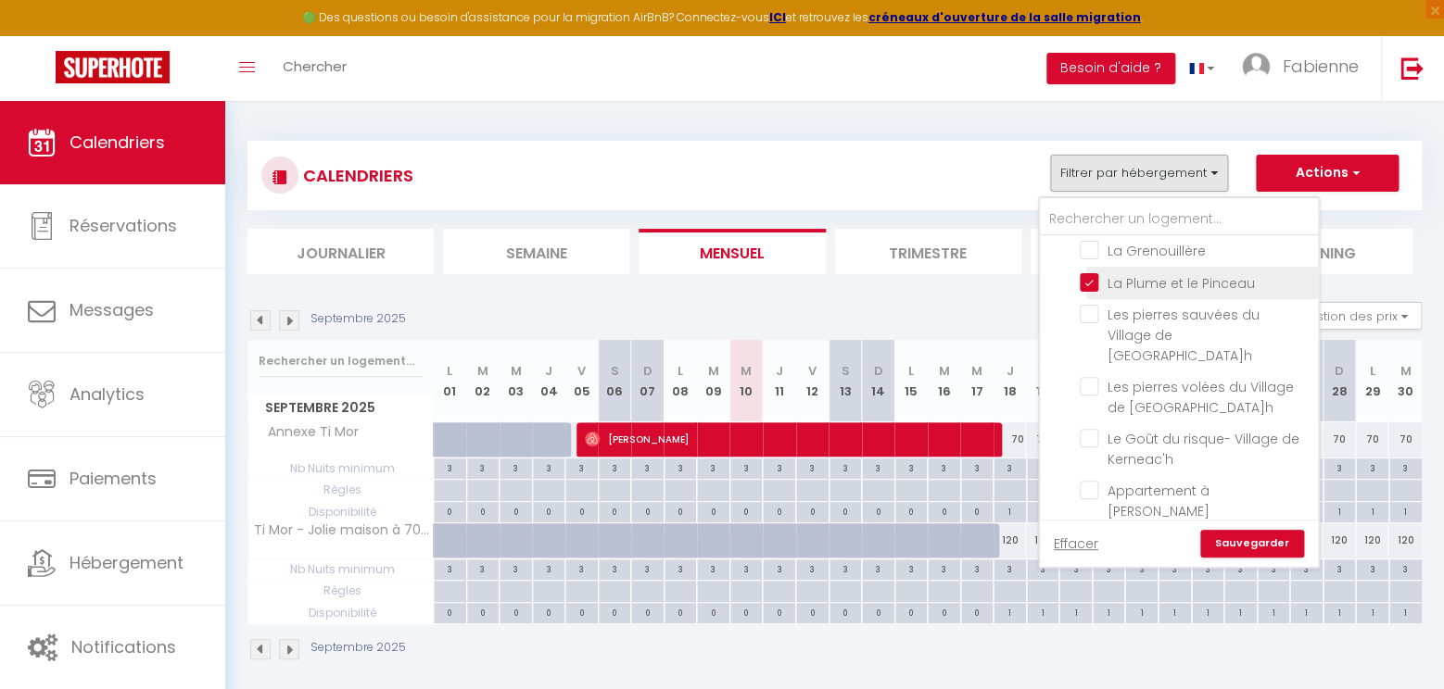
checkbox input "false"
click at [1249, 546] on link "Sauvegarder" at bounding box center [1252, 544] width 104 height 28
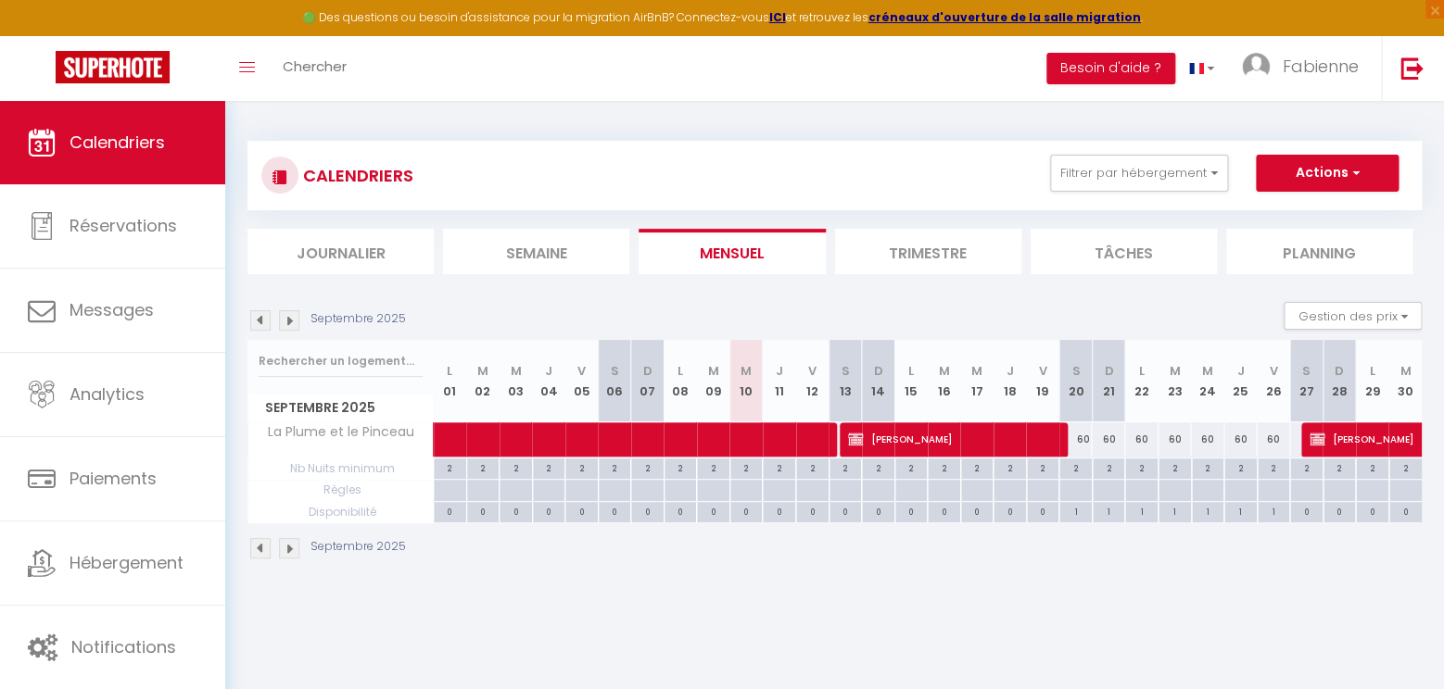
click at [292, 325] on img at bounding box center [289, 320] width 20 height 20
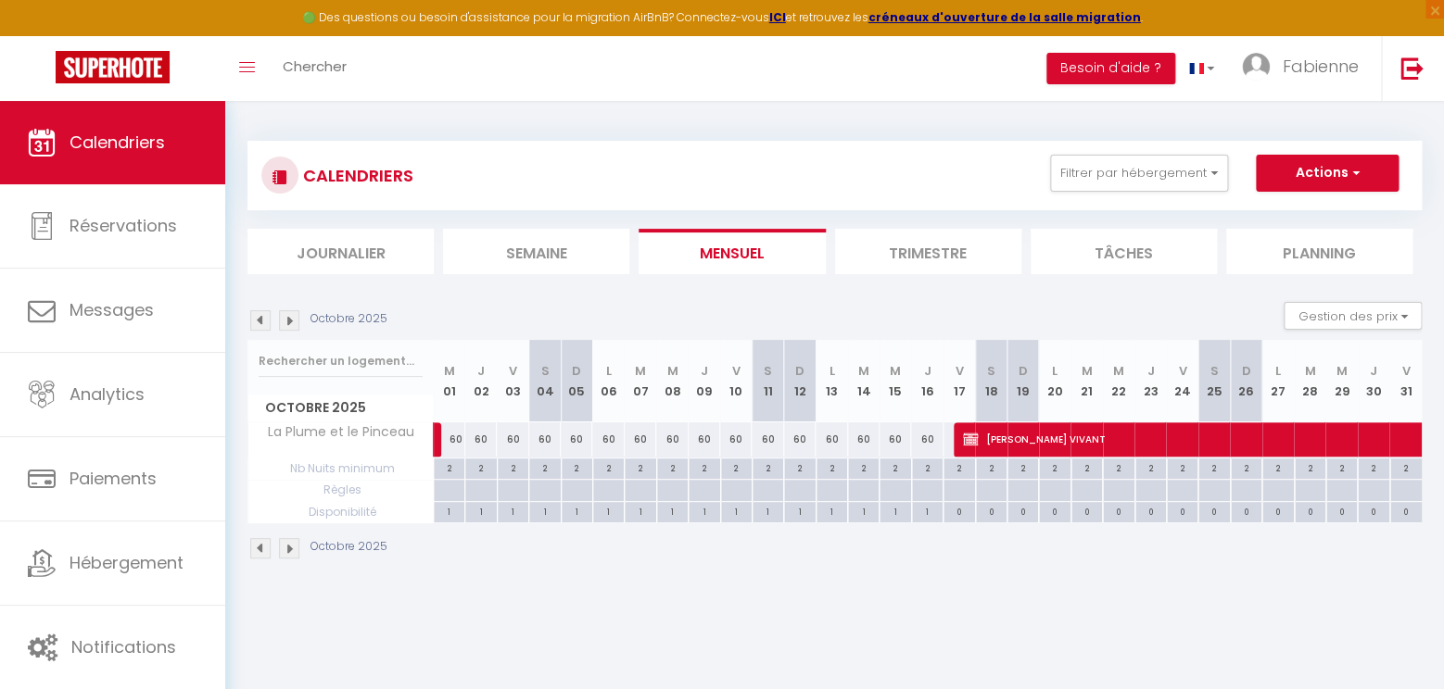
click at [671, 443] on div "60" at bounding box center [672, 439] width 32 height 34
type input "60"
select select "1"
type input "Mer 08 Octobre 2025"
type input "Jeu 09 Octobre 2025"
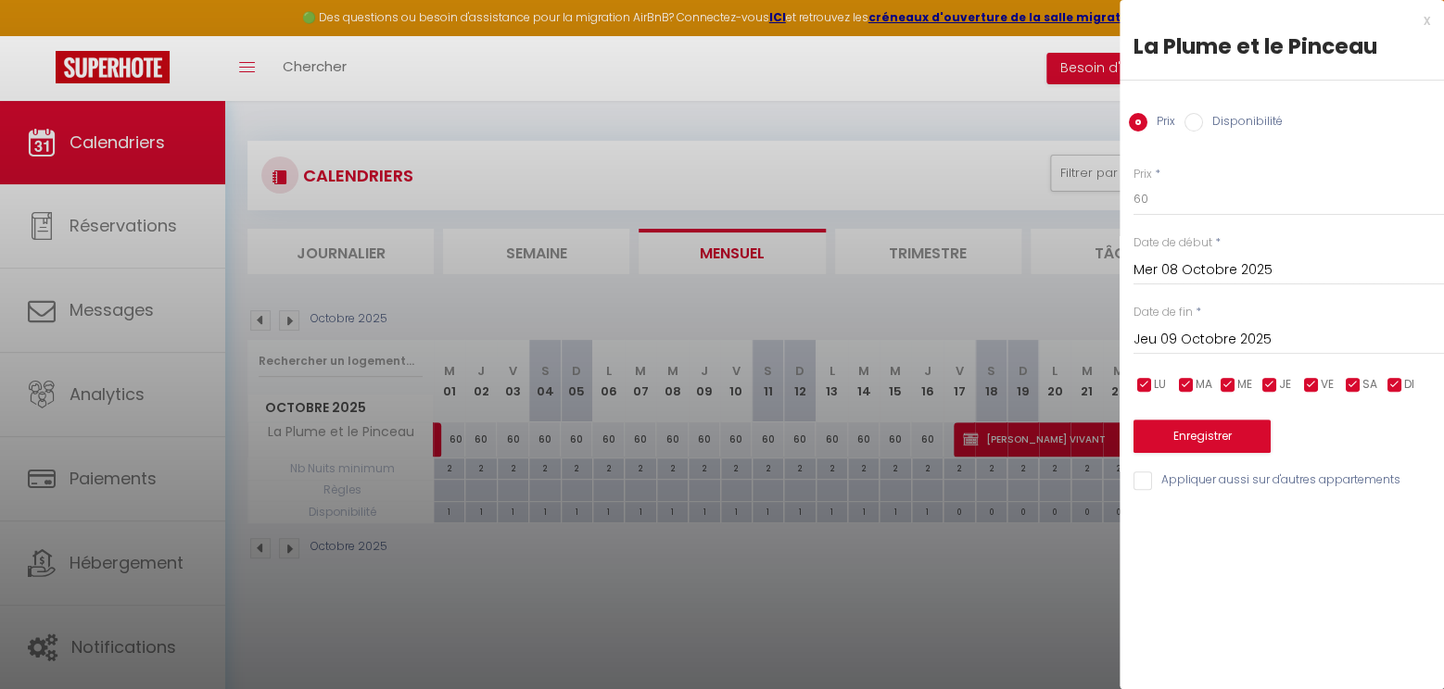
click at [1248, 120] on label "Disponibilité" at bounding box center [1243, 123] width 80 height 20
click at [1203, 120] on input "Disponibilité" at bounding box center [1193, 122] width 19 height 19
radio input "true"
radio input "false"
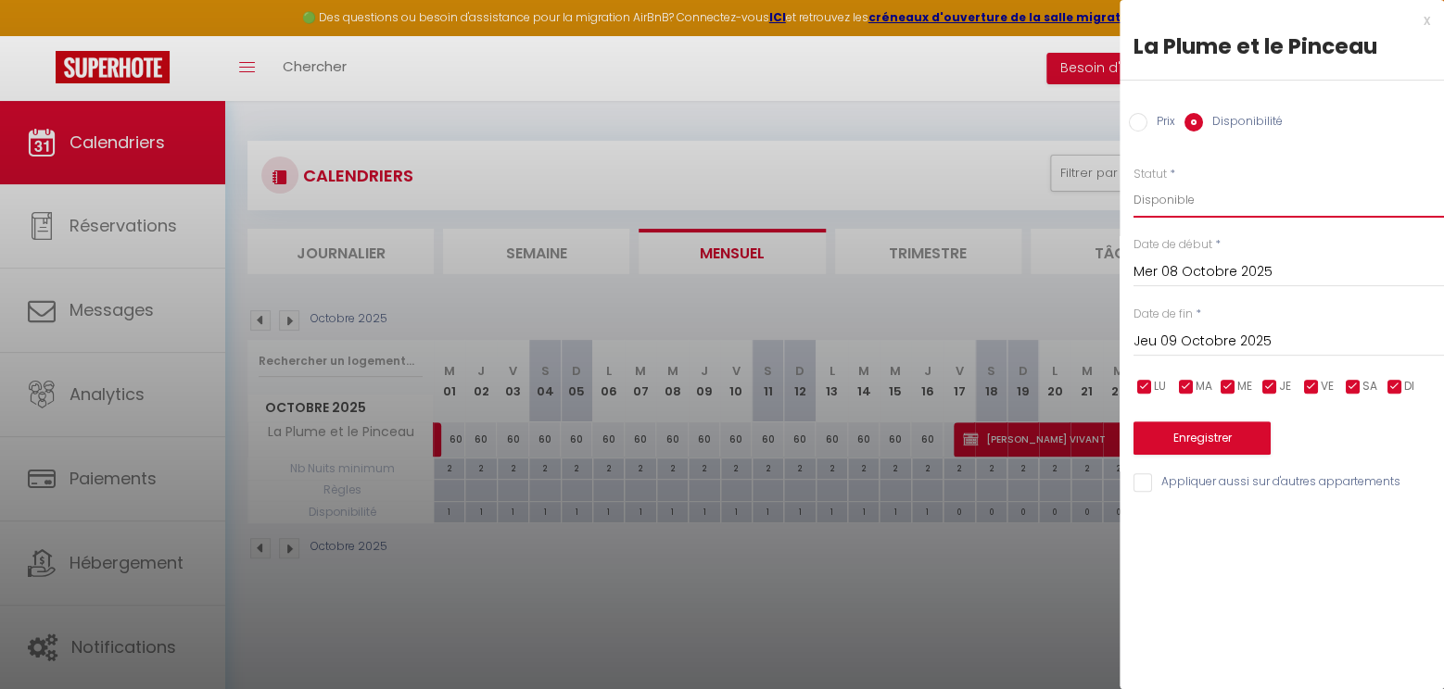
click at [1133, 183] on select "Disponible Indisponible" at bounding box center [1288, 200] width 310 height 35
select select "0"
click option "Indisponible" at bounding box center [0, 0] width 0 height 0
click at [1206, 350] on input "Jeu 09 Octobre 2025" at bounding box center [1288, 342] width 310 height 24
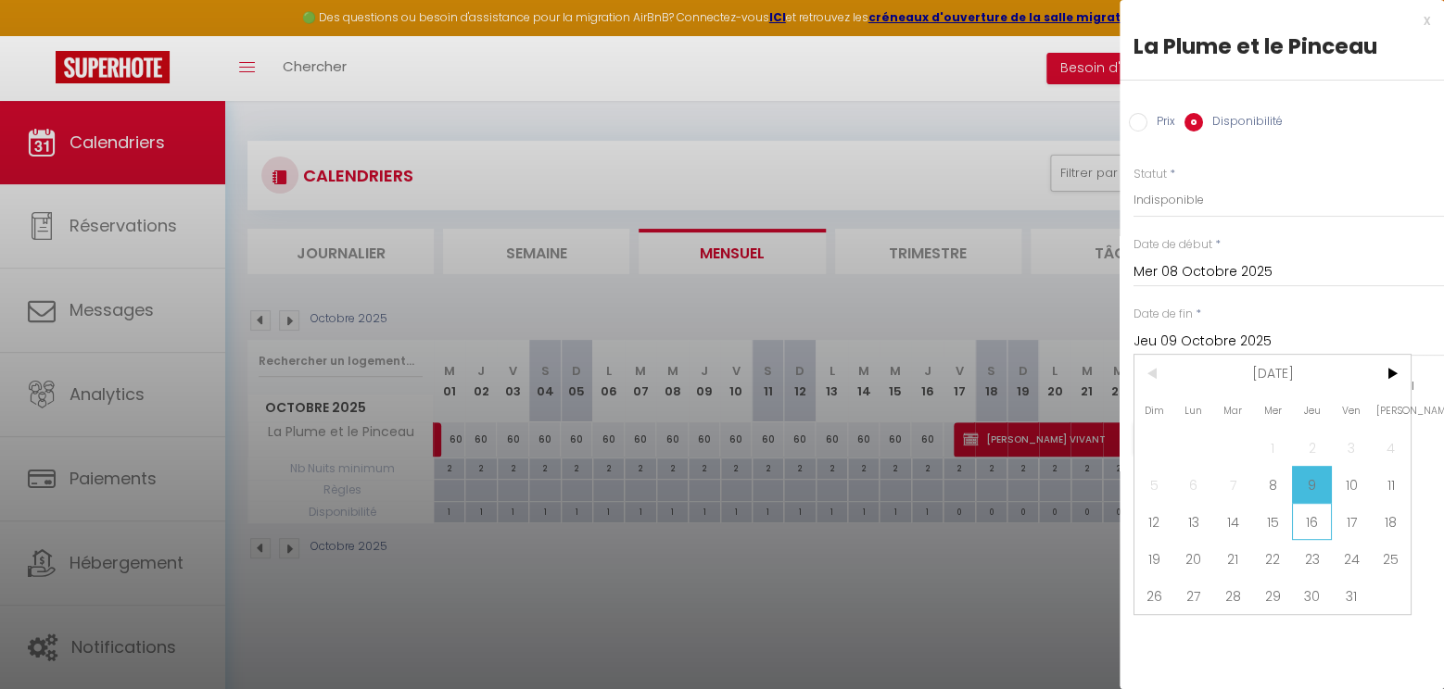
click at [1293, 526] on span "16" at bounding box center [1312, 521] width 40 height 37
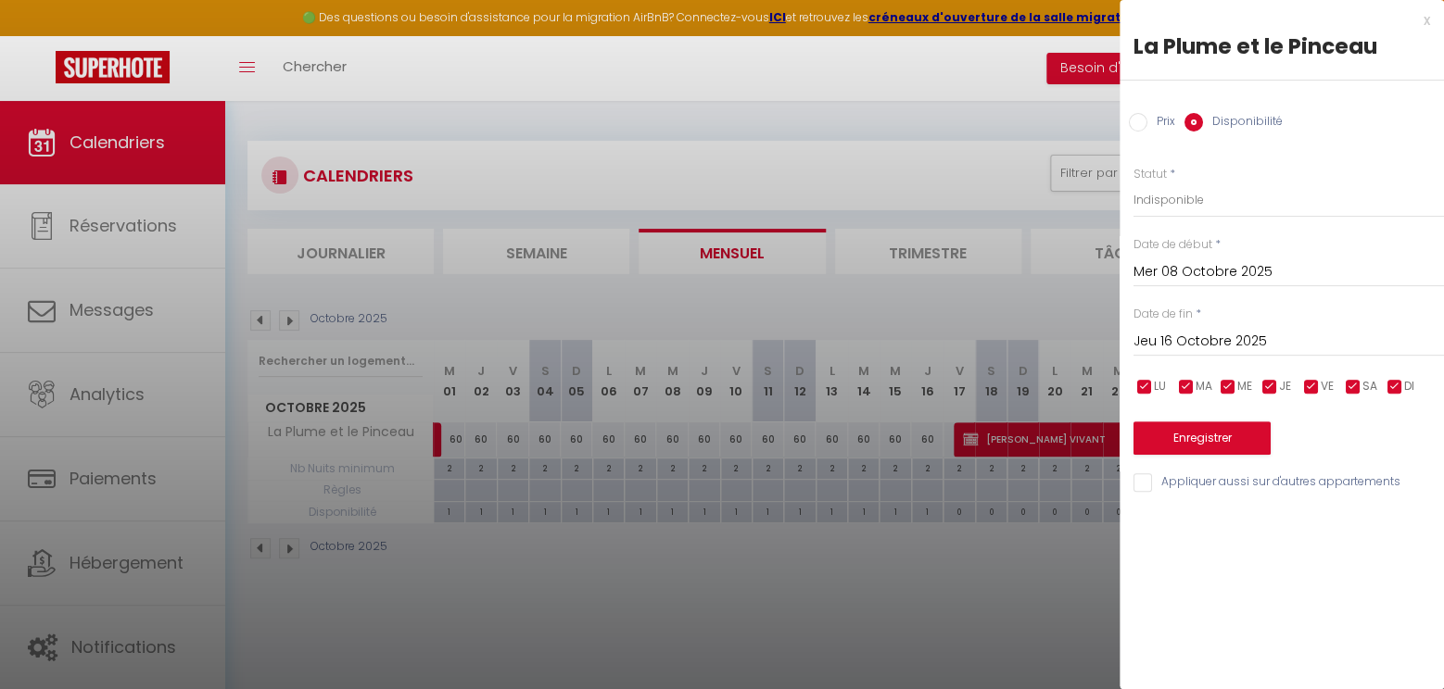
click at [1253, 343] on input "Jeu 16 Octobre 2025" at bounding box center [1288, 342] width 310 height 24
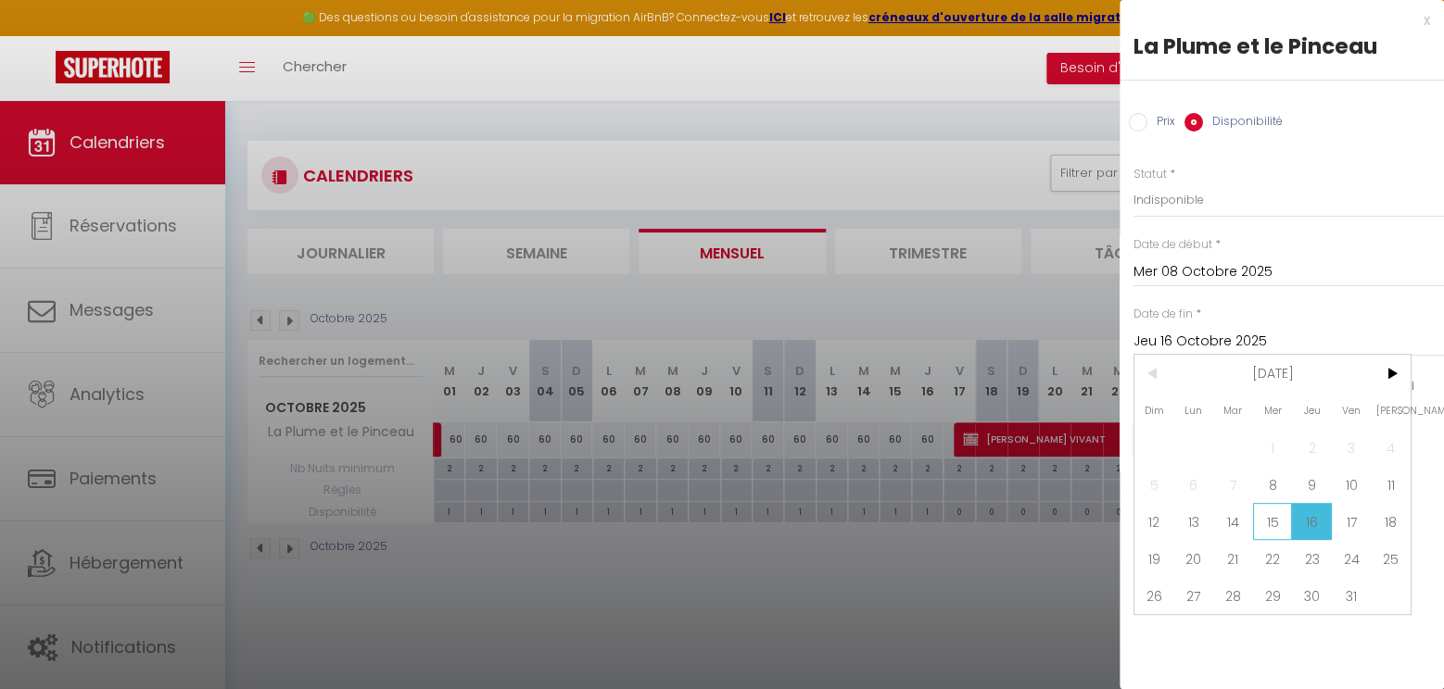
click at [1281, 523] on span "15" at bounding box center [1273, 521] width 40 height 37
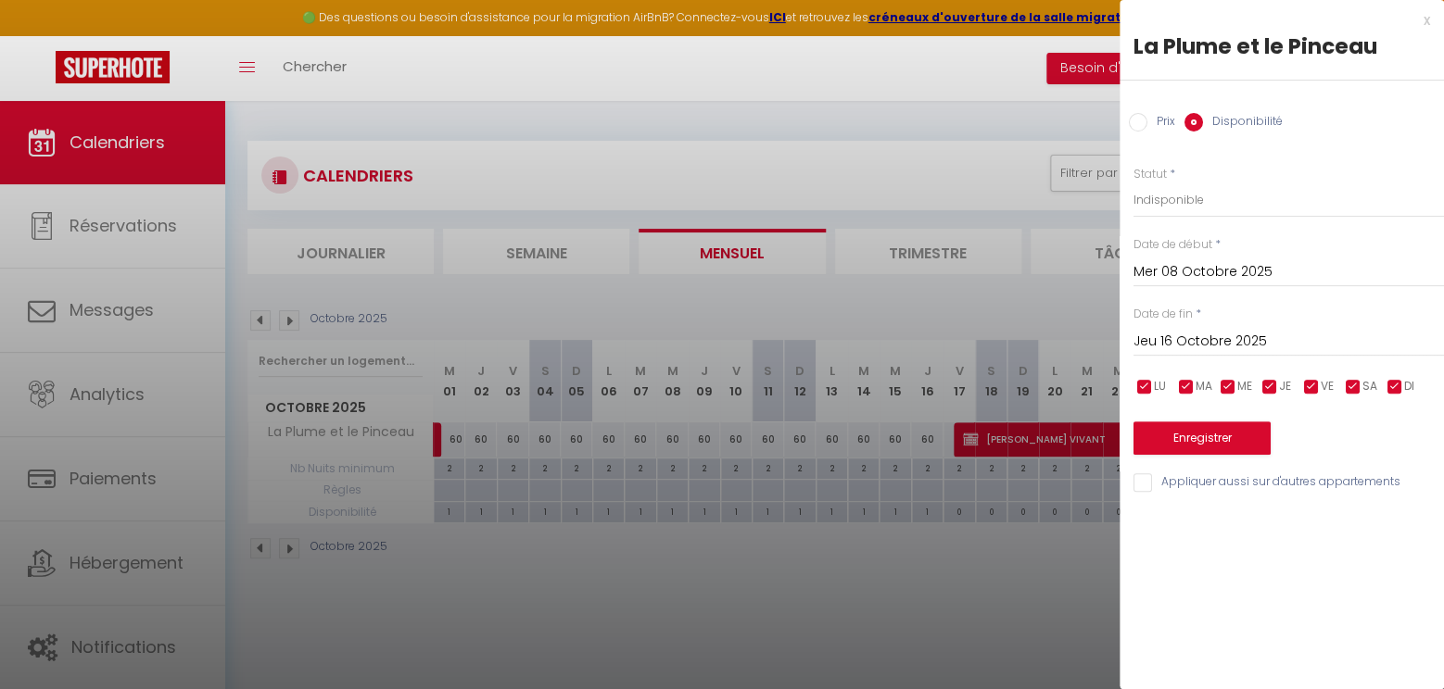
type input "Mer 15 Octobre 2025"
click at [1228, 441] on button "Enregistrer" at bounding box center [1201, 438] width 137 height 33
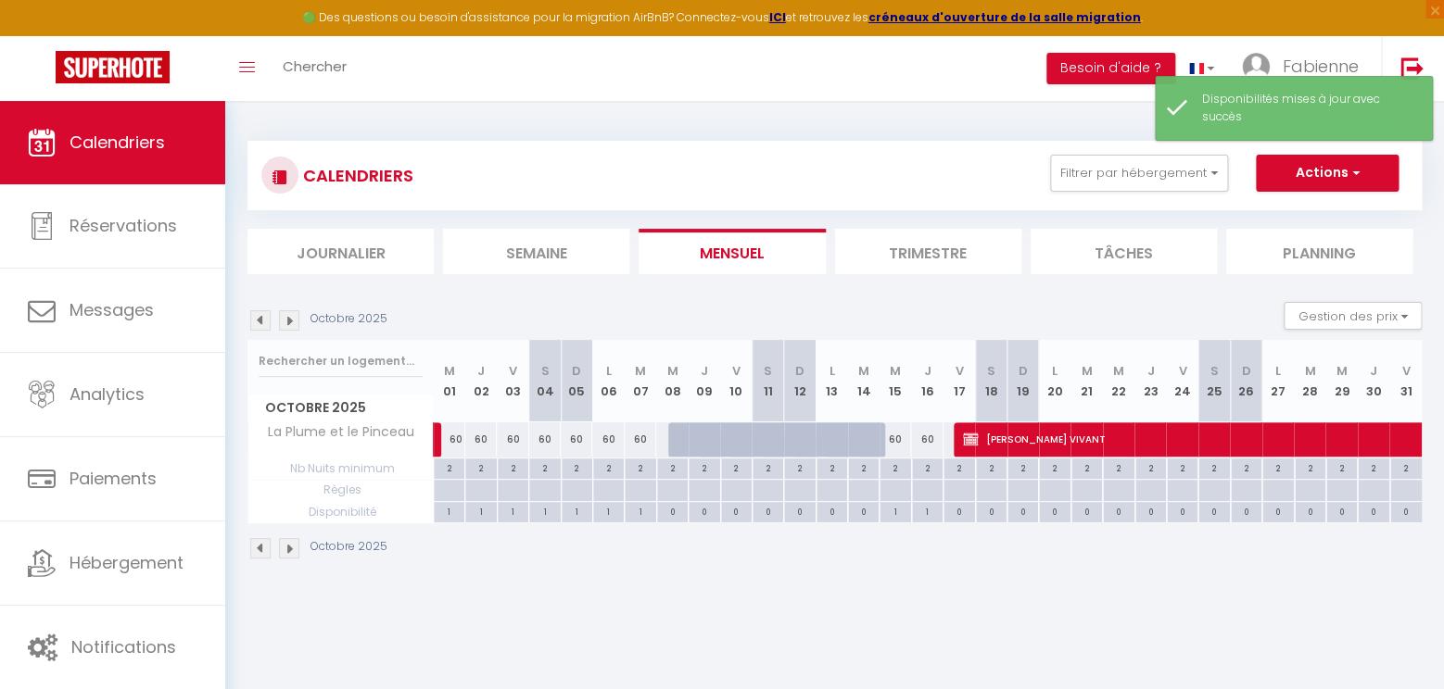
click at [896, 446] on div "60" at bounding box center [895, 439] width 32 height 34
select select "1"
type input "Mer 15 Octobre 2025"
type input "Jeu 16 Octobre 2025"
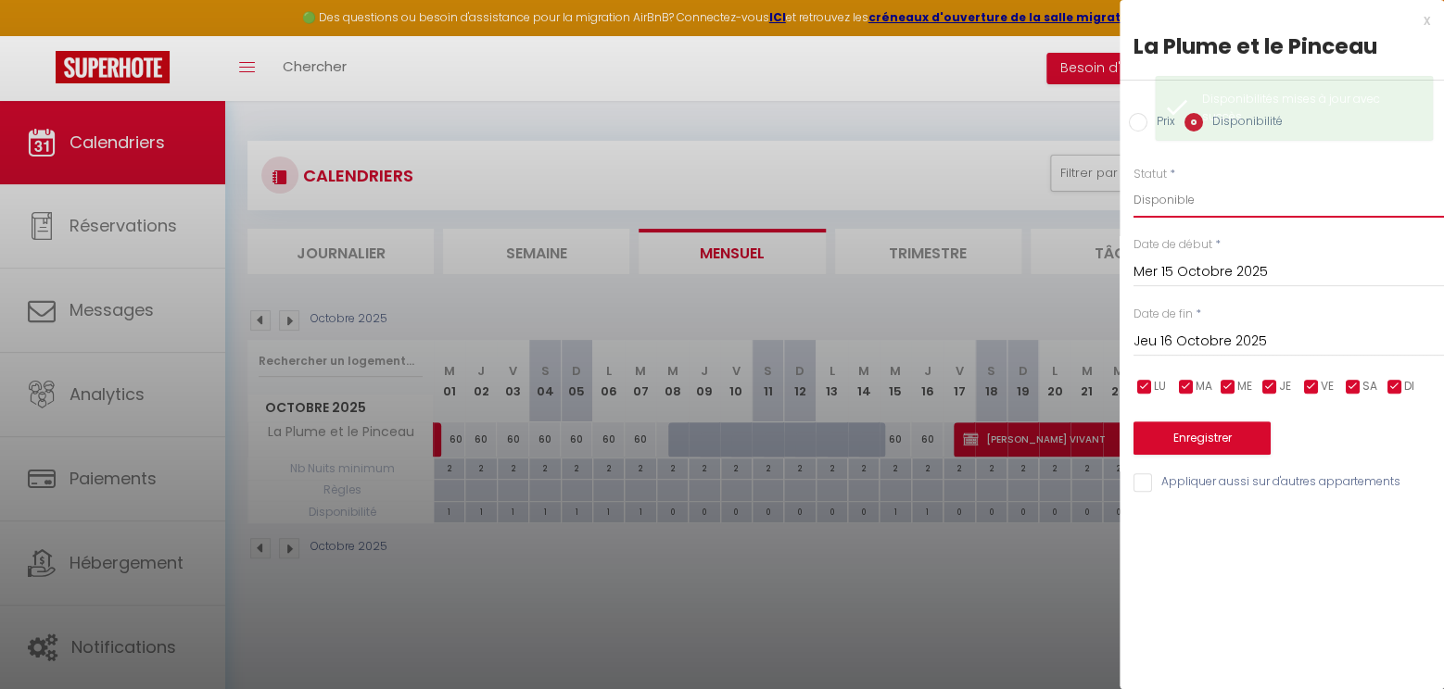
click at [1133, 183] on select "Disponible Indisponible" at bounding box center [1288, 200] width 310 height 35
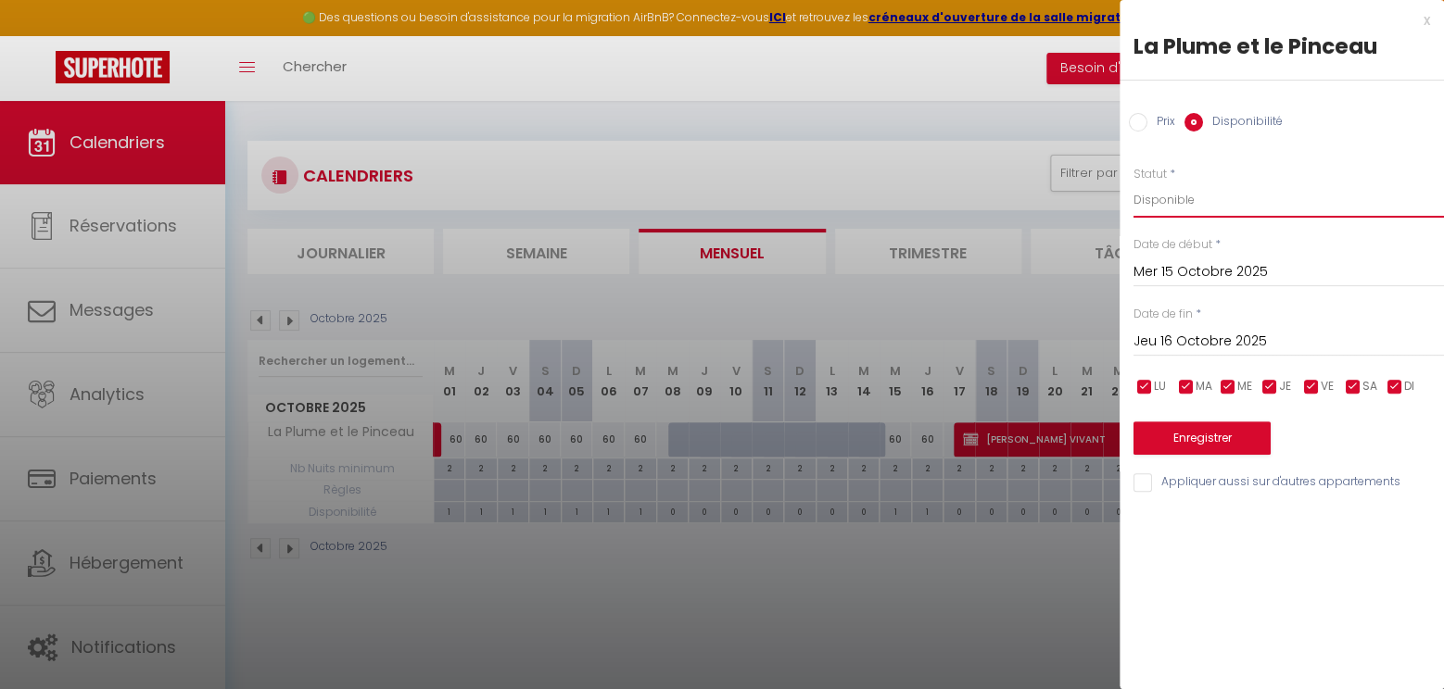
select select "0"
click option "Indisponible" at bounding box center [0, 0] width 0 height 0
click at [1201, 443] on button "Enregistrer" at bounding box center [1201, 438] width 137 height 33
